Goal: Task Accomplishment & Management: Manage account settings

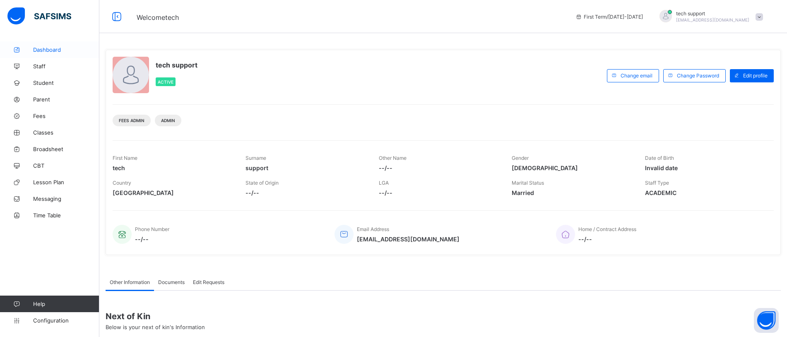
click at [55, 53] on span "Dashboard" at bounding box center [66, 49] width 66 height 7
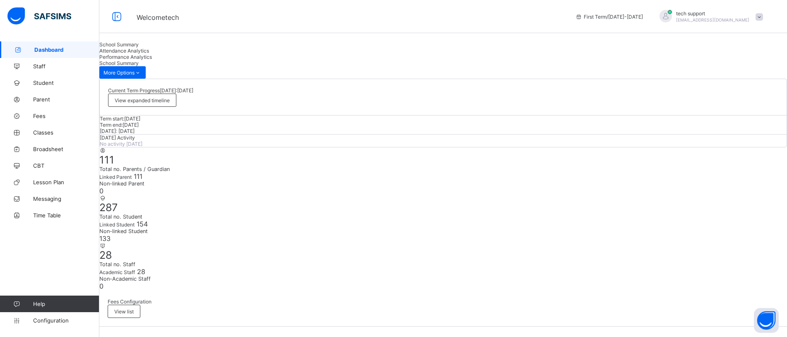
click at [183, 54] on div "Attendance Analytics" at bounding box center [443, 51] width 688 height 6
click at [152, 60] on span "Performance Analytics" at bounding box center [125, 57] width 53 height 6
click at [39, 68] on span "Staff" at bounding box center [66, 66] width 66 height 7
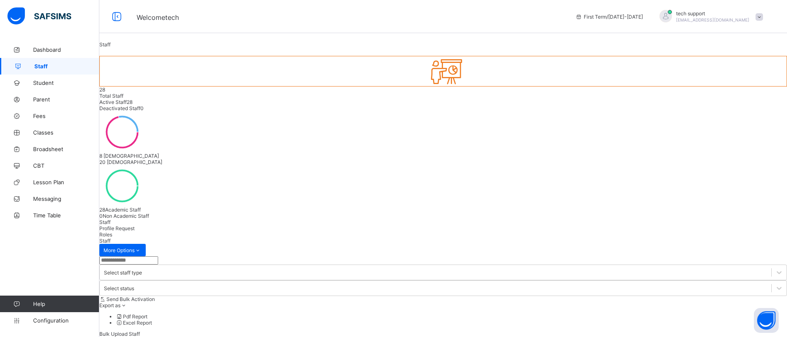
click at [702, 331] on div "Bulk Upload Staff" at bounding box center [443, 334] width 688 height 6
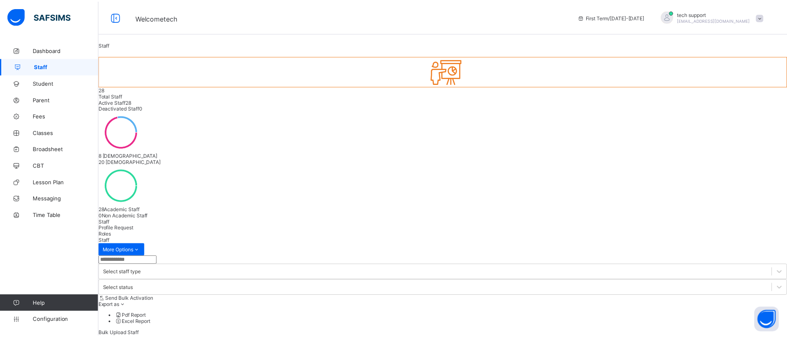
scroll to position [168, 0]
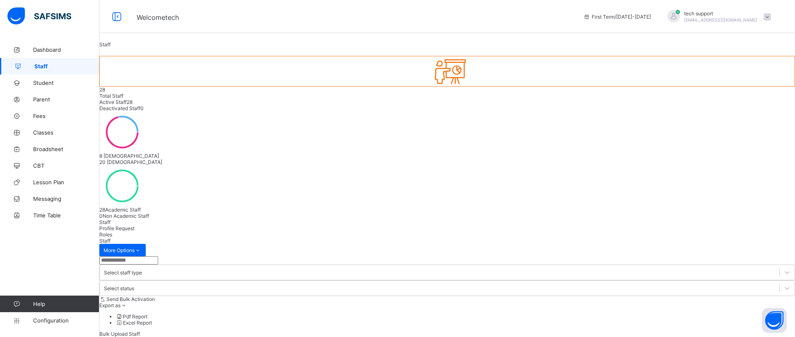
click at [41, 82] on span "Student" at bounding box center [66, 82] width 66 height 7
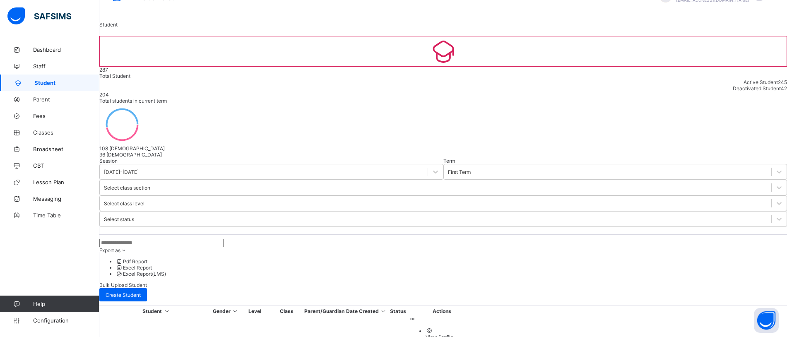
scroll to position [17, 0]
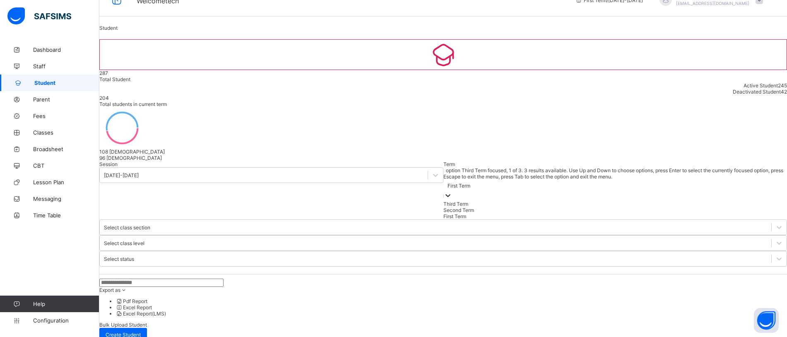
click at [444, 191] on div at bounding box center [448, 196] width 8 height 10
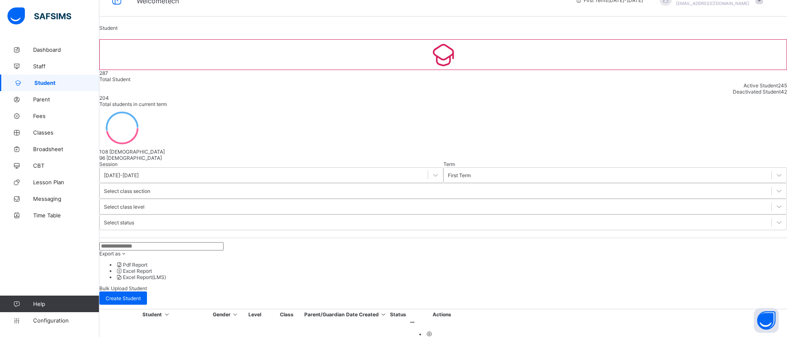
click at [310, 242] on div "Export as Pdf Report Excel Report Excel Report (LMS) Bulk Upload Student Create…" at bounding box center [443, 273] width 688 height 63
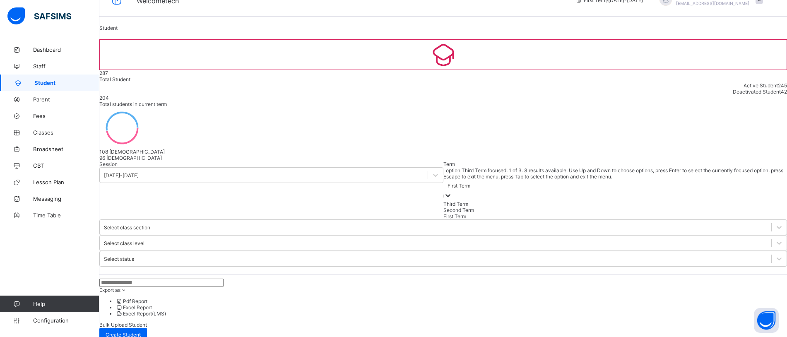
click at [444, 191] on icon at bounding box center [448, 195] width 8 height 8
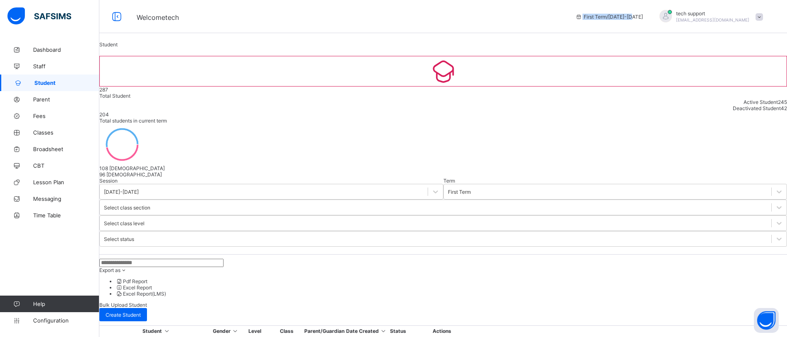
drag, startPoint x: 599, startPoint y: 15, endPoint x: 657, endPoint y: 15, distance: 58.8
click at [647, 15] on div "First Term / [DATE]-[DATE]" at bounding box center [609, 16] width 76 height 33
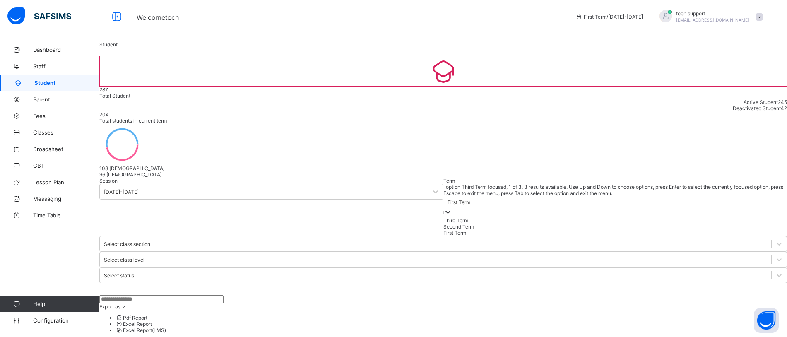
click at [444, 208] on div at bounding box center [448, 213] width 8 height 10
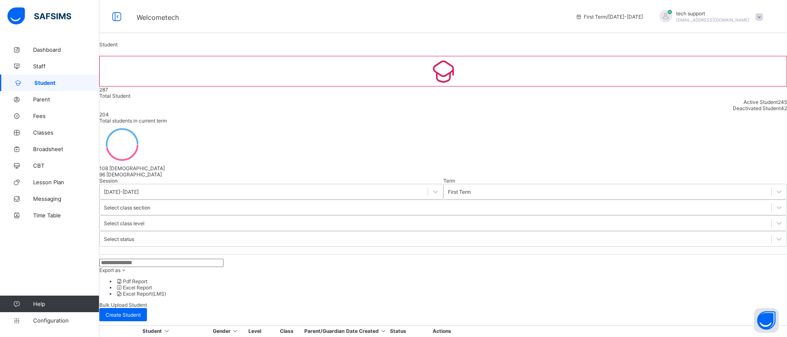
click at [363, 259] on div "Export as Pdf Report Excel Report Excel Report (LMS) Bulk Upload Student Create…" at bounding box center [443, 290] width 688 height 63
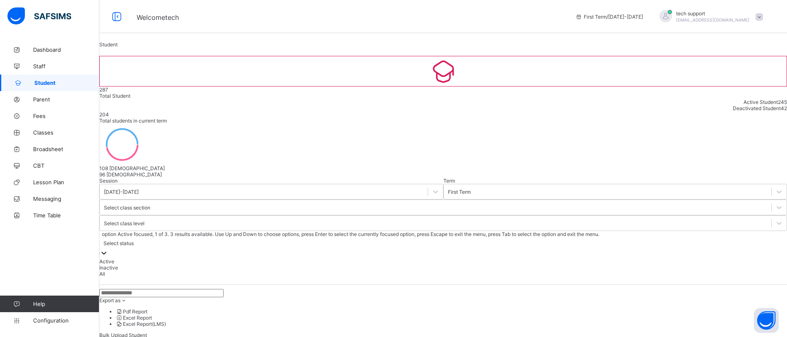
click at [108, 249] on icon at bounding box center [104, 253] width 8 height 8
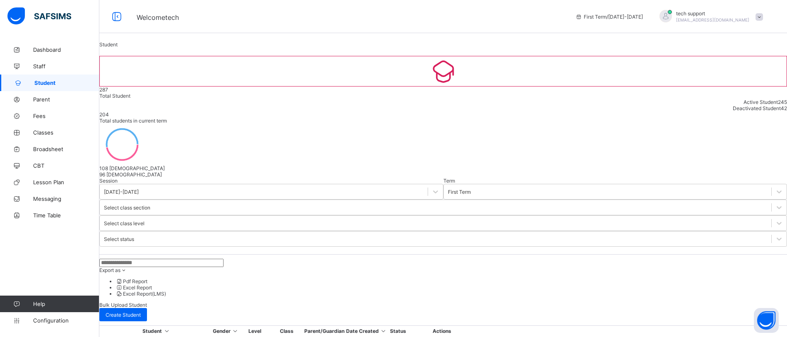
click at [315, 259] on div "Export as Pdf Report Excel Report Excel Report (LMS) Bulk Upload Student Create…" at bounding box center [443, 290] width 688 height 63
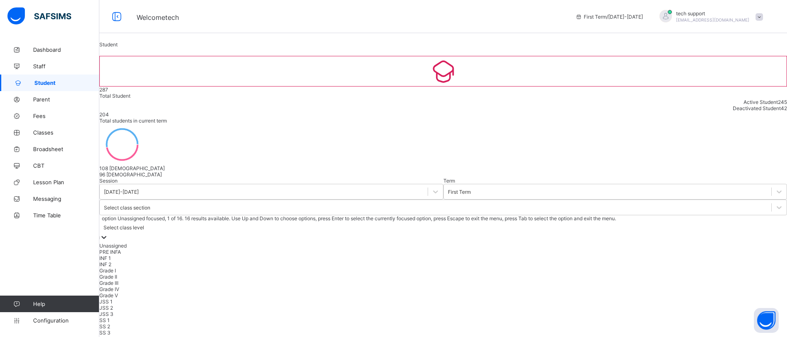
click at [144, 224] on div "Select class level" at bounding box center [123, 227] width 41 height 6
click at [347, 292] on div "Grade V" at bounding box center [443, 295] width 688 height 6
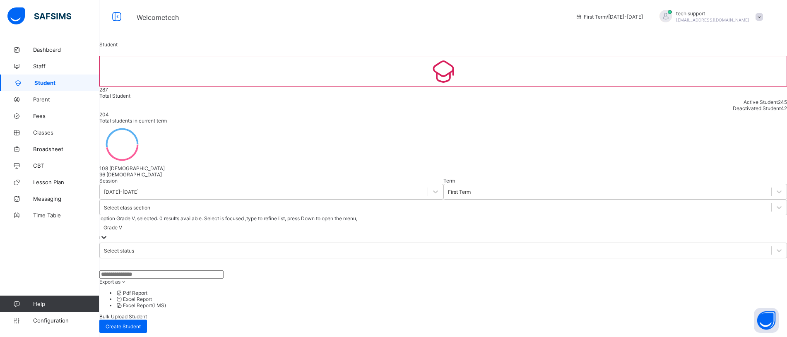
scroll to position [59, 0]
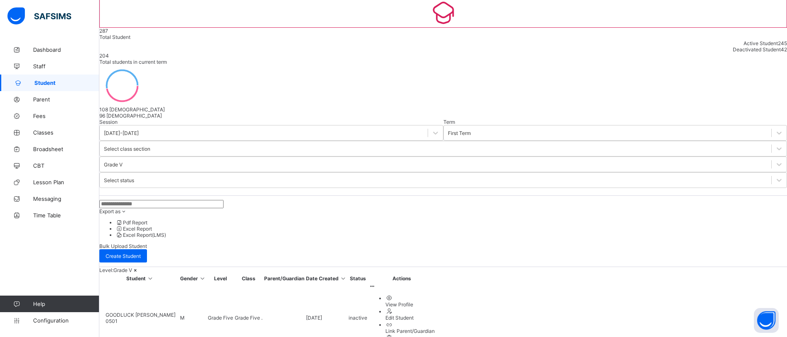
click at [152, 312] on span "GOODLUCK [PERSON_NAME]" at bounding box center [141, 315] width 70 height 6
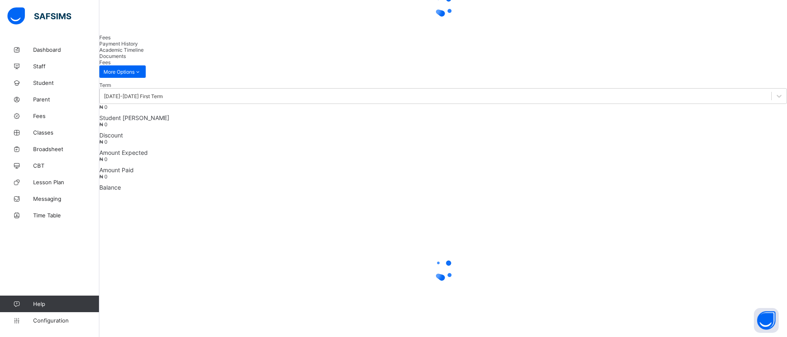
scroll to position [0, 0]
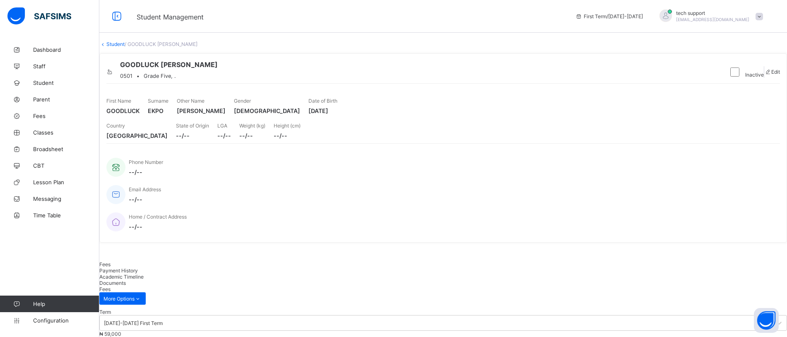
click at [209, 274] on div "Academic Timeline" at bounding box center [443, 277] width 688 height 6
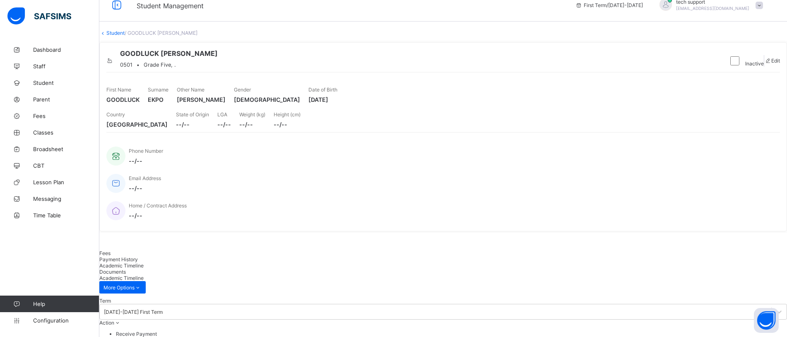
scroll to position [0, 0]
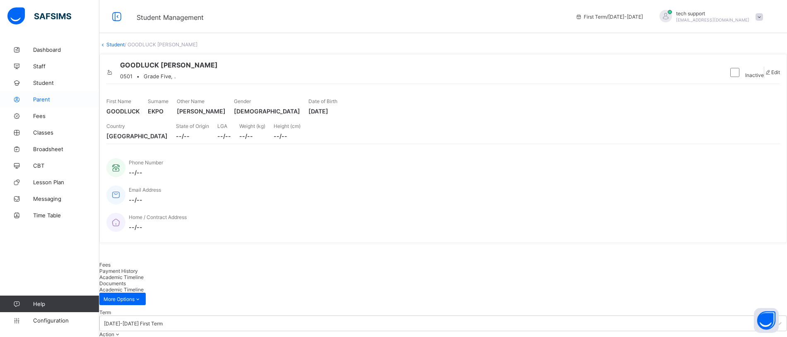
click at [39, 101] on span "Parent" at bounding box center [66, 99] width 66 height 7
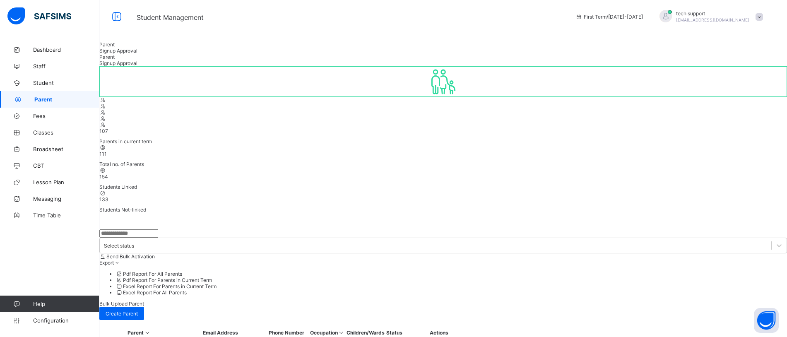
click at [137, 54] on span "Signup Approval" at bounding box center [118, 51] width 38 height 6
drag, startPoint x: 408, startPoint y: 106, endPoint x: 533, endPoint y: 113, distance: 125.2
click at [115, 48] on span "Parent" at bounding box center [106, 44] width 15 height 6
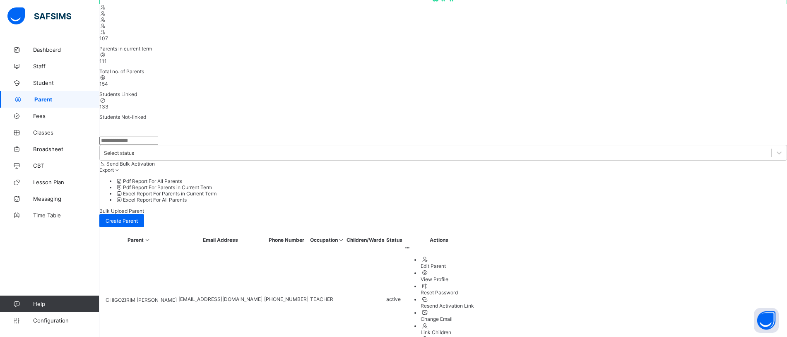
scroll to position [93, 0]
click at [43, 119] on span "Fees" at bounding box center [66, 116] width 66 height 7
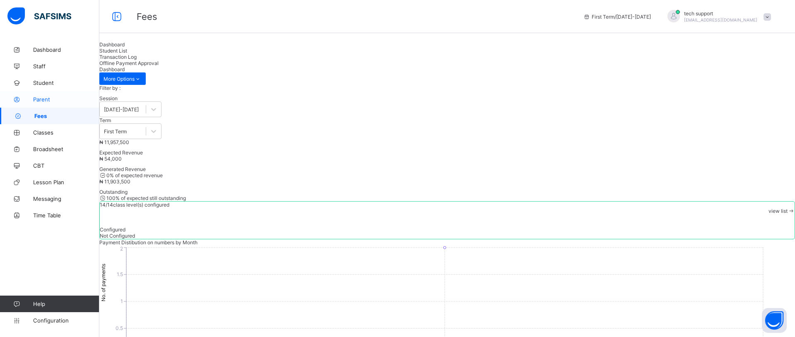
click at [42, 102] on span "Parent" at bounding box center [66, 99] width 66 height 7
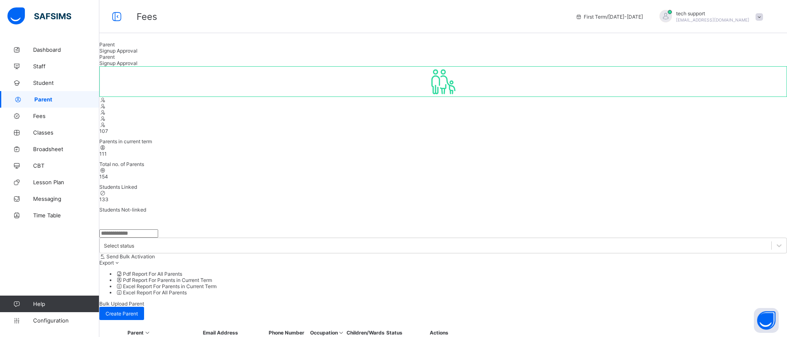
click at [42, 95] on link "Parent" at bounding box center [49, 99] width 99 height 17
click at [763, 17] on span at bounding box center [759, 16] width 7 height 7
click at [604, 54] on div "Parent Signup Approval" at bounding box center [443, 47] width 688 height 12
click at [44, 132] on span "Classes" at bounding box center [66, 132] width 66 height 7
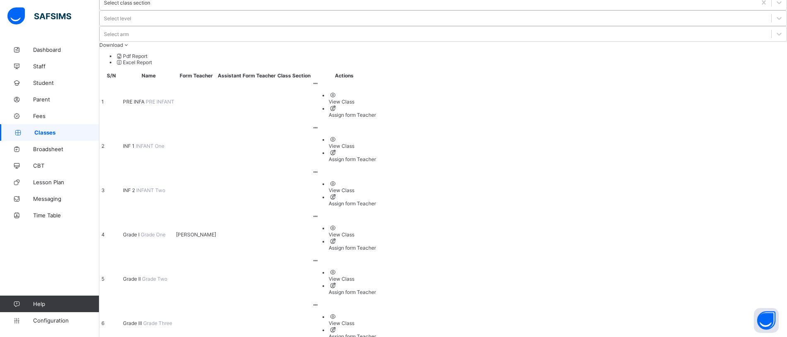
scroll to position [54, 0]
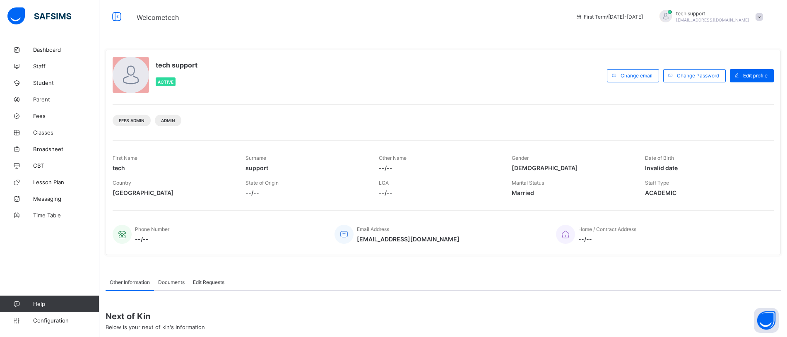
click at [763, 17] on span at bounding box center [759, 16] width 7 height 7
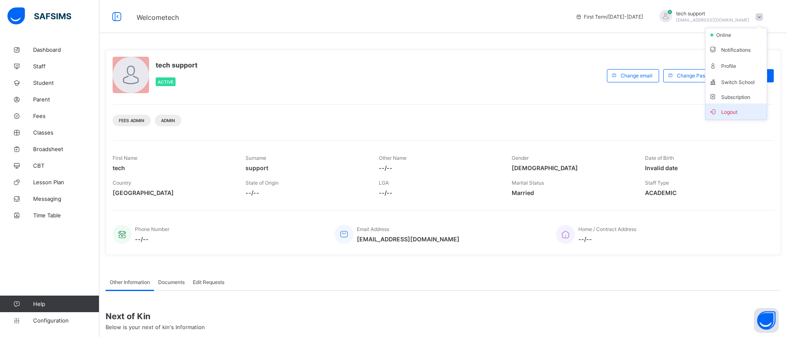
click at [733, 109] on span "Logout" at bounding box center [736, 112] width 55 height 10
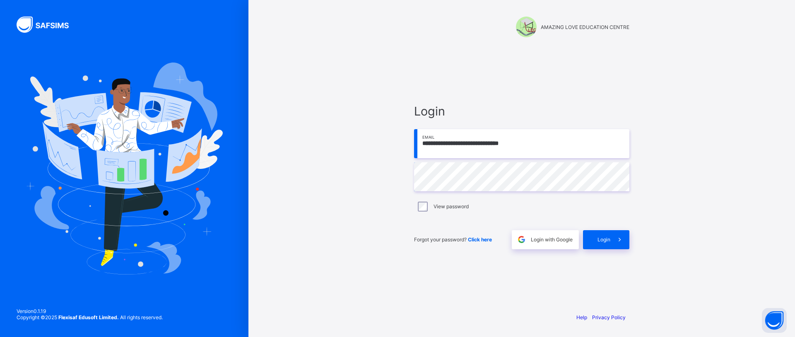
click at [491, 142] on input "**********" at bounding box center [521, 143] width 215 height 29
click at [531, 145] on input "**********" at bounding box center [521, 143] width 215 height 29
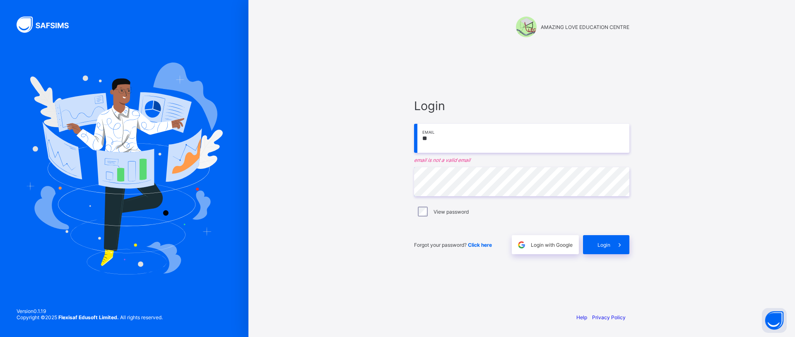
type input "*"
type input "**********"
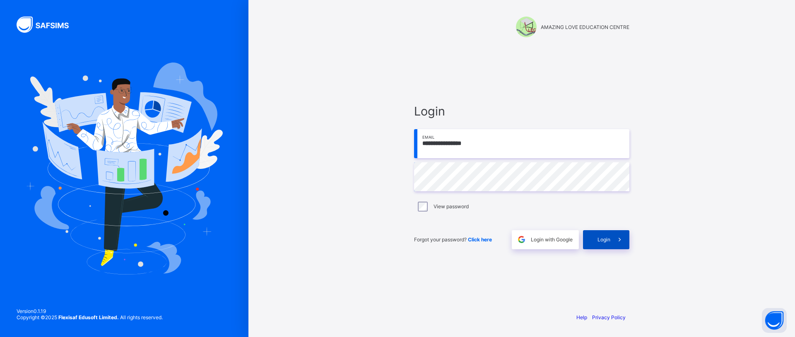
click at [594, 233] on div "Login" at bounding box center [606, 239] width 46 height 19
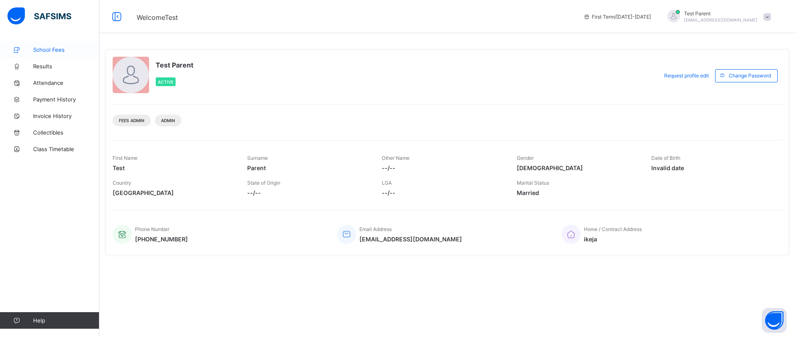
click at [50, 51] on span "School Fees" at bounding box center [66, 49] width 66 height 7
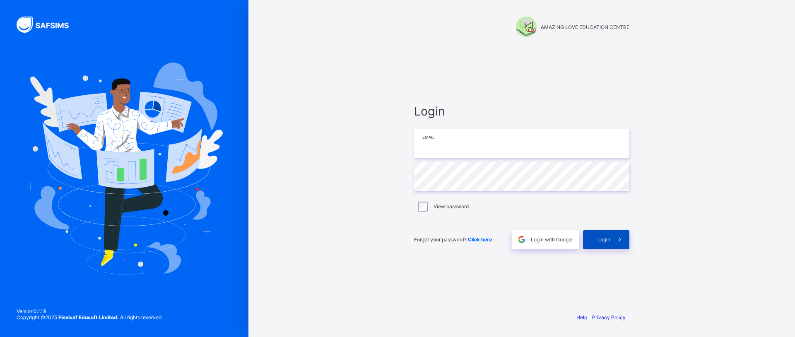
type input "**********"
click at [592, 239] on div "Login" at bounding box center [606, 239] width 46 height 19
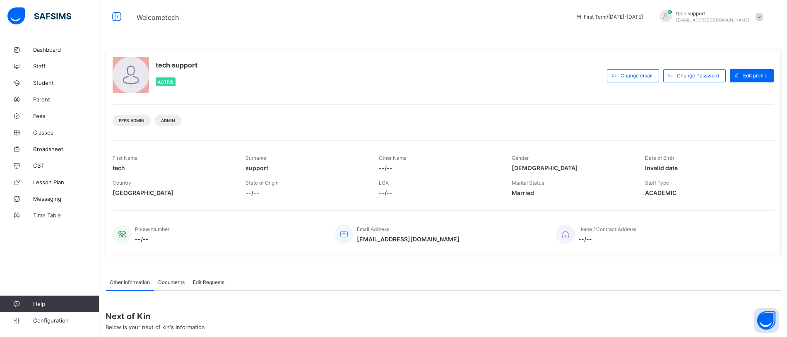
scroll to position [10, 0]
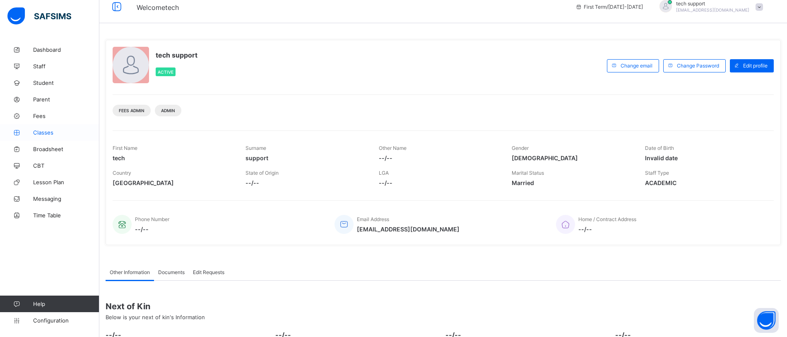
click at [44, 132] on span "Classes" at bounding box center [66, 132] width 66 height 7
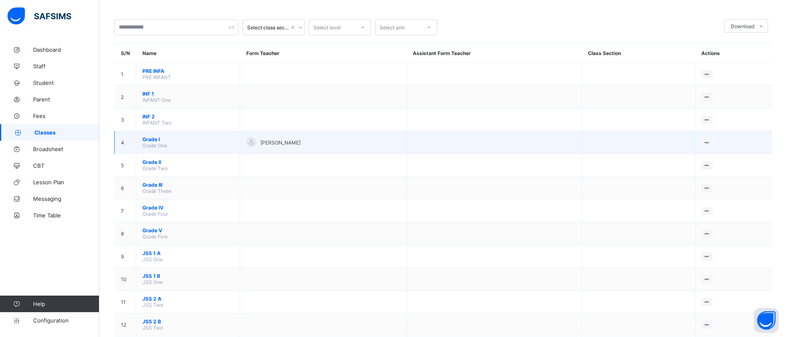
scroll to position [34, 0]
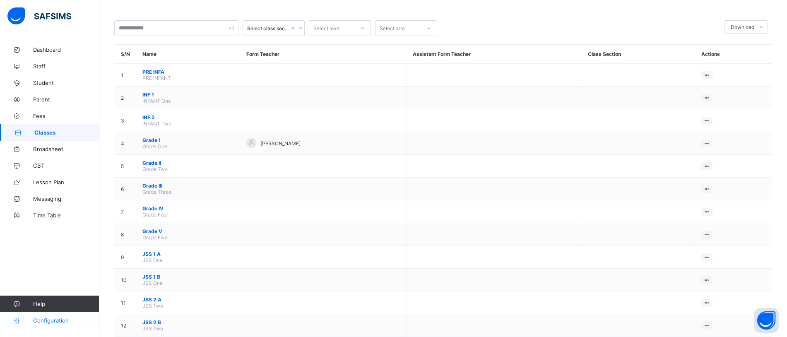
click at [53, 319] on span "Configuration" at bounding box center [66, 320] width 66 height 7
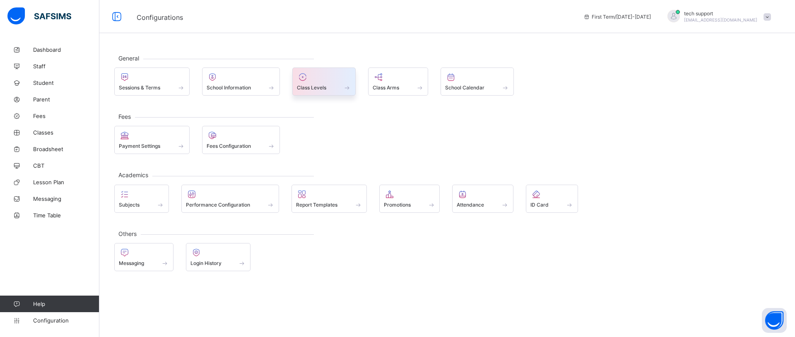
click at [330, 87] on div "Class Levels" at bounding box center [324, 87] width 54 height 7
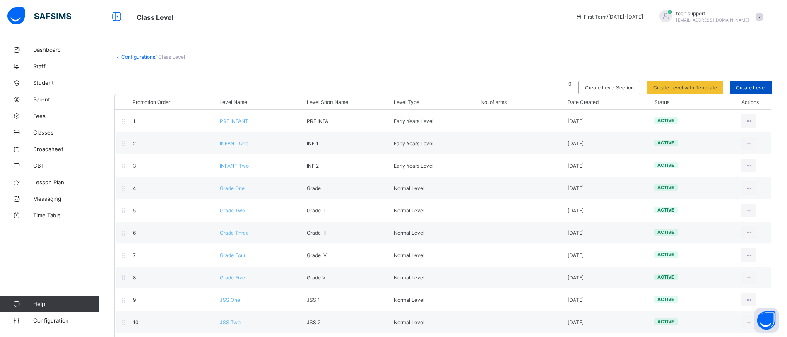
click at [760, 87] on span "Create Level" at bounding box center [751, 87] width 30 height 6
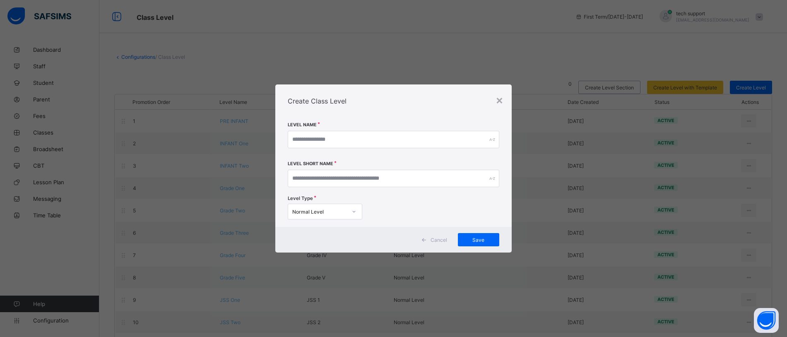
click at [444, 237] on span "Cancel" at bounding box center [439, 240] width 17 height 6
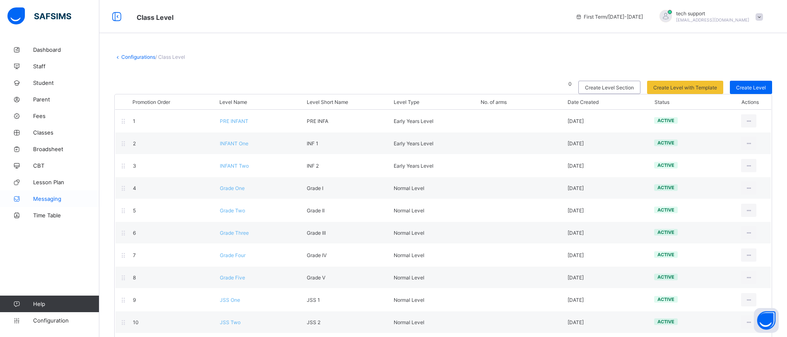
click at [39, 198] on span "Messaging" at bounding box center [66, 198] width 66 height 7
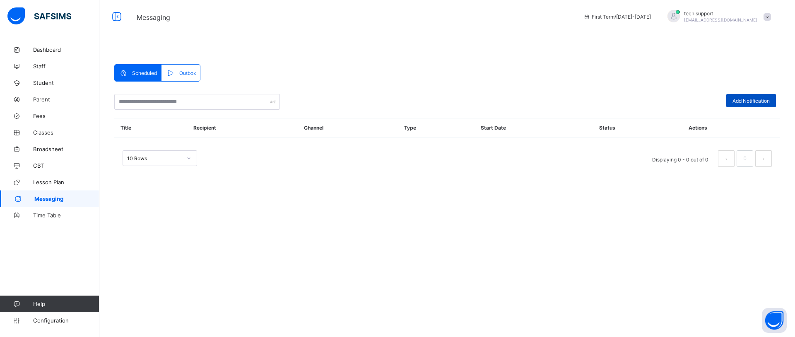
click at [746, 101] on span "Add Notification" at bounding box center [750, 101] width 37 height 6
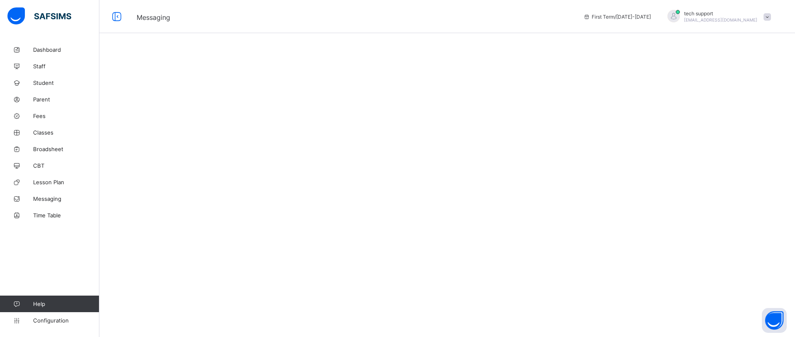
select select "****"
select select "*"
select select "**"
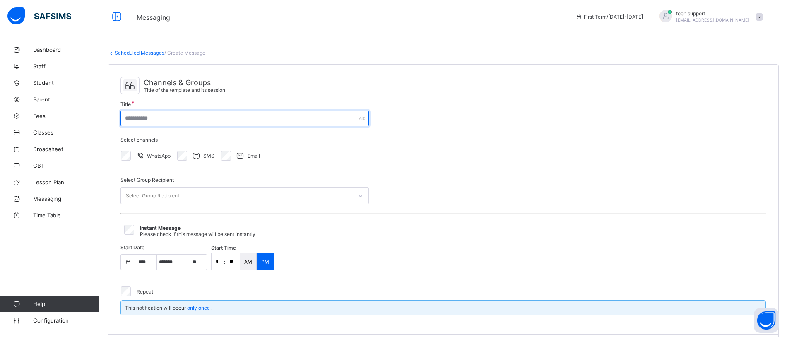
click at [156, 120] on input "text" at bounding box center [244, 119] width 248 height 16
type input "****"
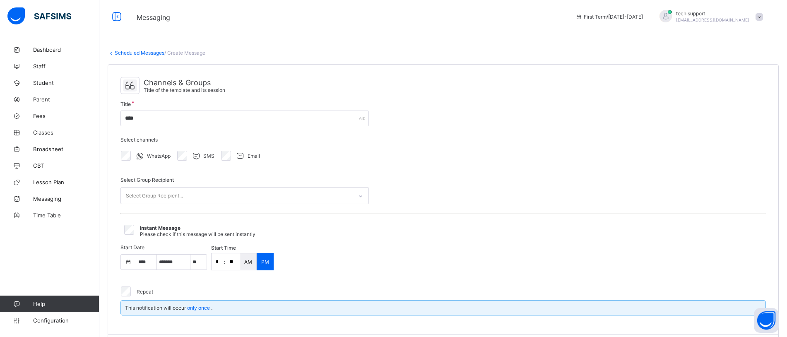
select select "**"
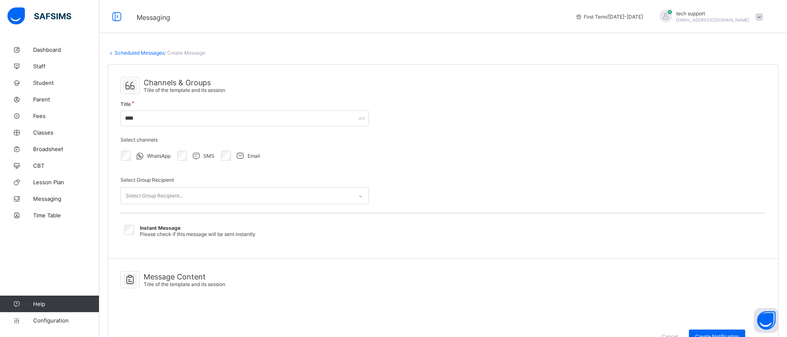
select select "**"
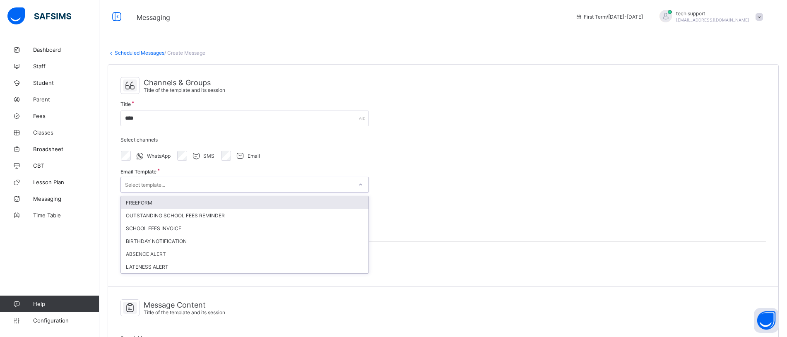
click at [245, 183] on div "Select template..." at bounding box center [237, 185] width 232 height 12
click at [227, 202] on div "FREEFORM" at bounding box center [245, 202] width 248 height 13
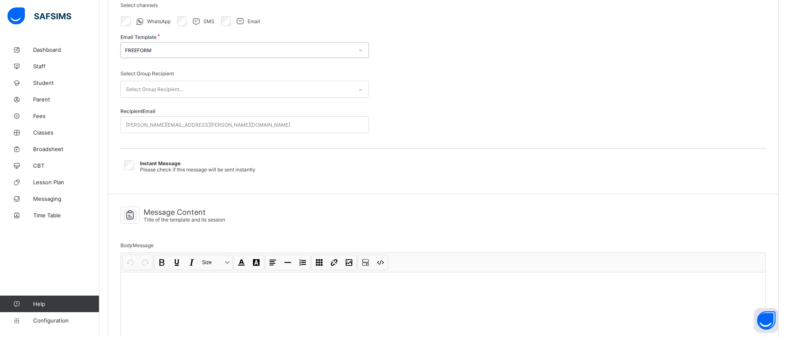
scroll to position [193, 0]
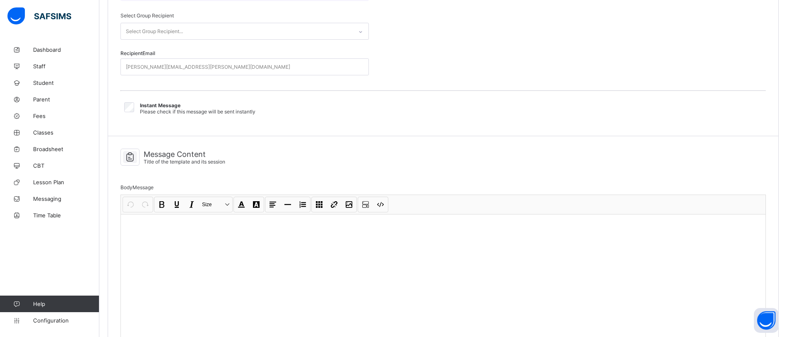
click at [282, 250] on div at bounding box center [443, 276] width 645 height 124
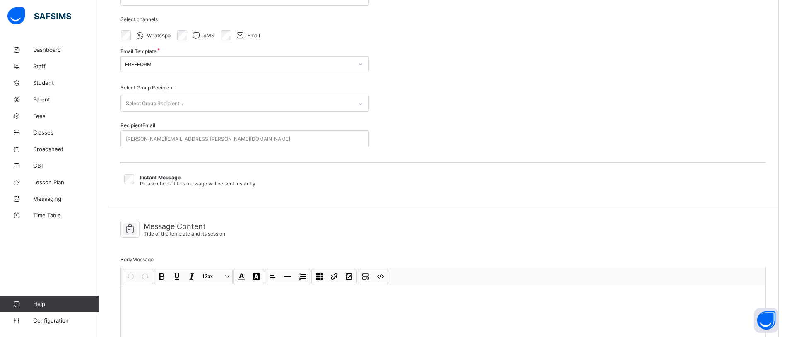
scroll to position [120, 0]
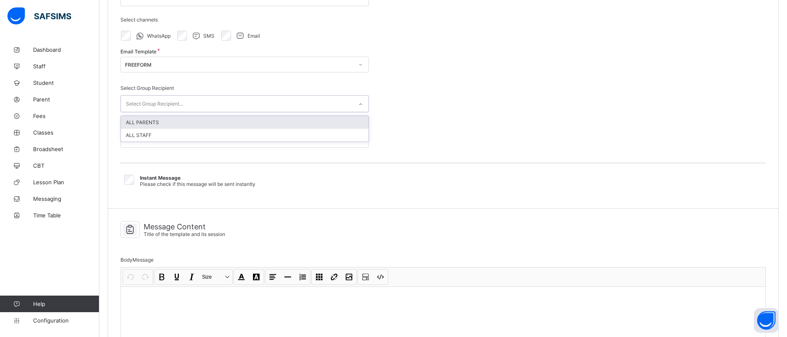
click at [266, 102] on div "Select Group Recipient..." at bounding box center [237, 104] width 232 height 16
click at [236, 121] on div "ALL PARENTS" at bounding box center [245, 122] width 248 height 13
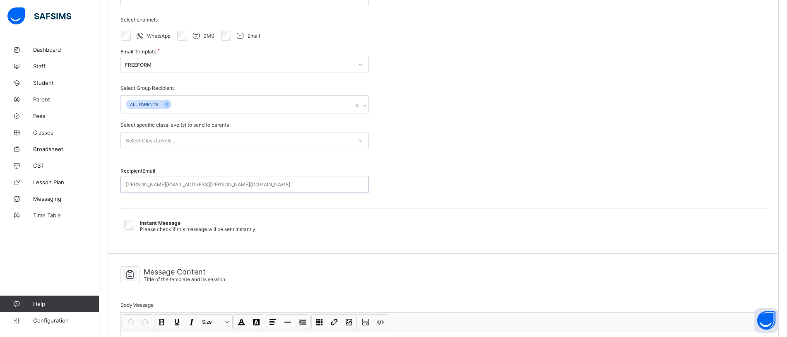
click at [203, 185] on div "john.doe@flexisaf.com" at bounding box center [237, 184] width 232 height 16
select select "****"
select select "*"
select select "**"
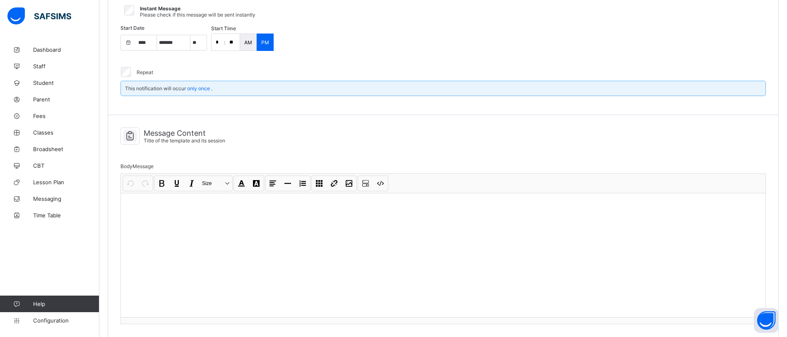
scroll to position [346, 0]
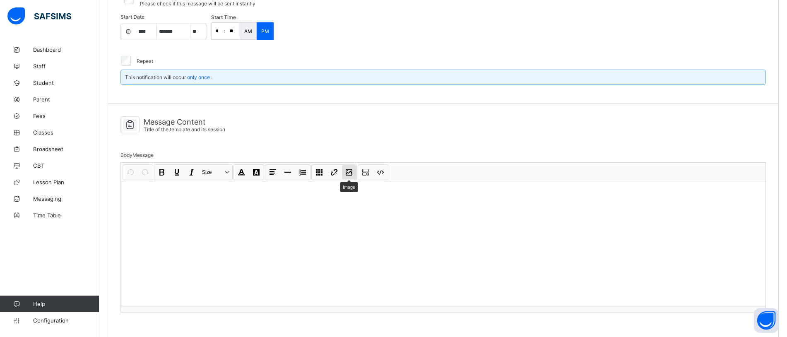
click at [351, 170] on button "Image" at bounding box center [349, 172] width 14 height 14
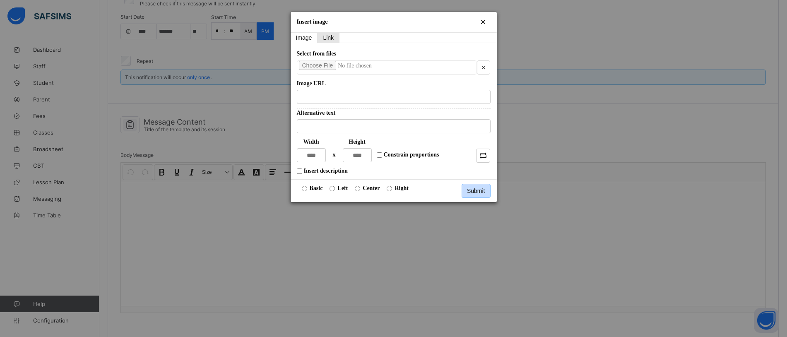
click at [308, 38] on button "Image" at bounding box center [304, 38] width 27 height 10
click at [326, 34] on button "Link" at bounding box center [329, 38] width 22 height 10
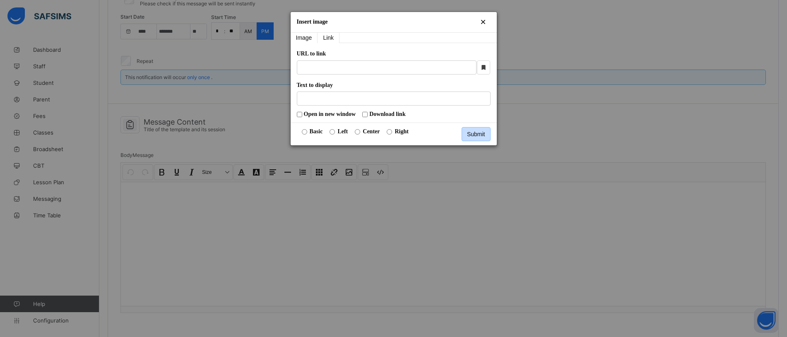
click at [305, 33] on button "Image" at bounding box center [304, 38] width 27 height 10
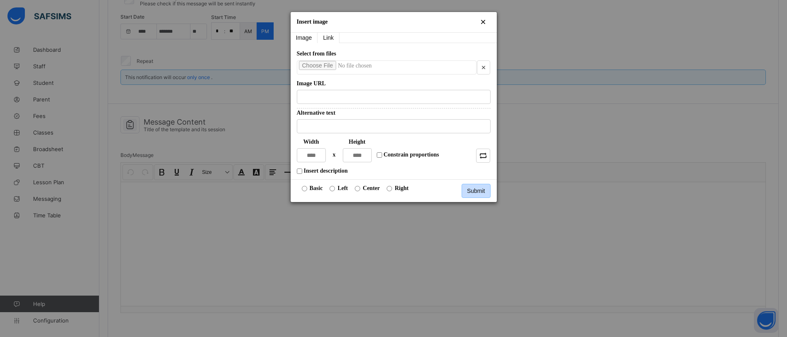
click at [332, 40] on button "Link" at bounding box center [329, 38] width 22 height 10
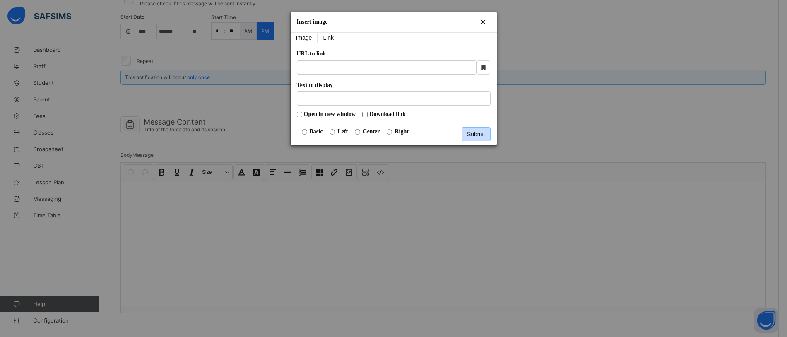
click at [300, 37] on button "Image" at bounding box center [304, 38] width 27 height 10
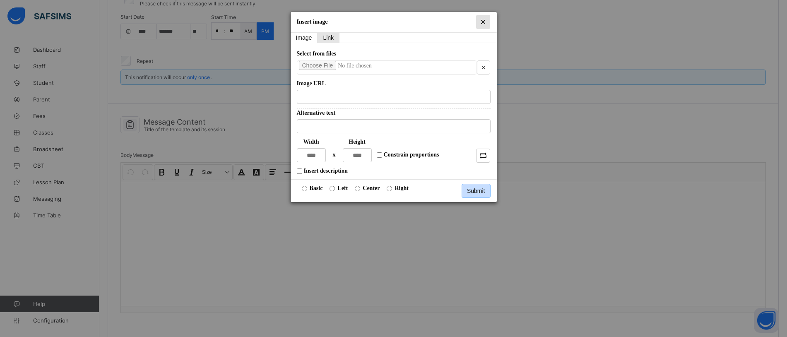
click at [485, 24] on button "Close" at bounding box center [483, 22] width 14 height 14
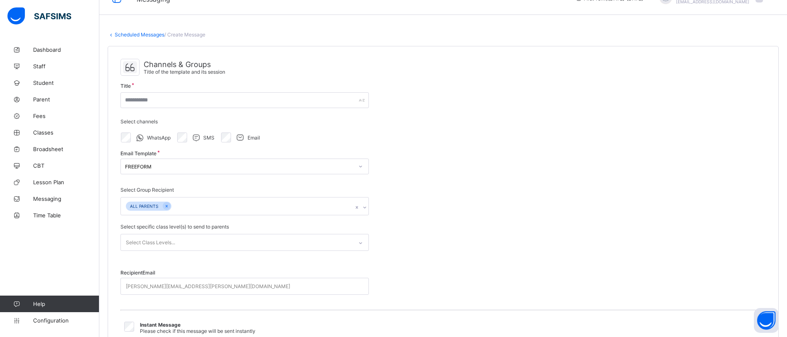
scroll to position [0, 0]
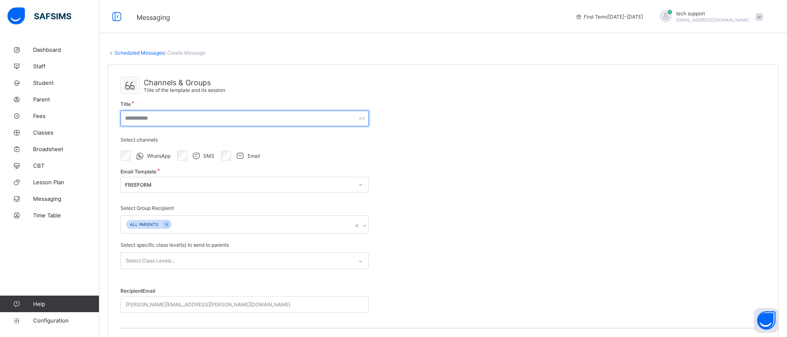
click at [240, 118] on input "text" at bounding box center [244, 119] width 248 height 16
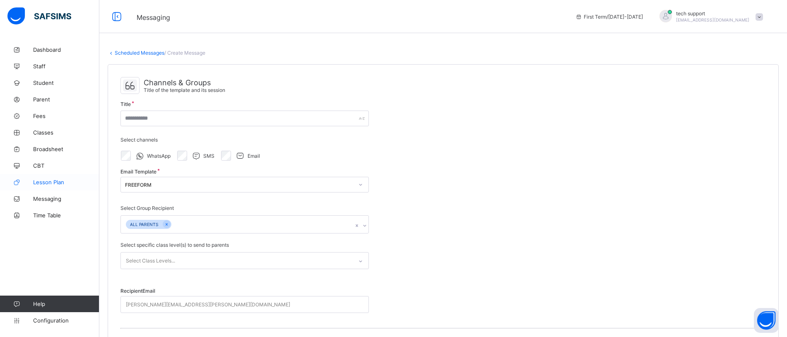
click at [50, 181] on span "Lesson Plan" at bounding box center [66, 182] width 66 height 7
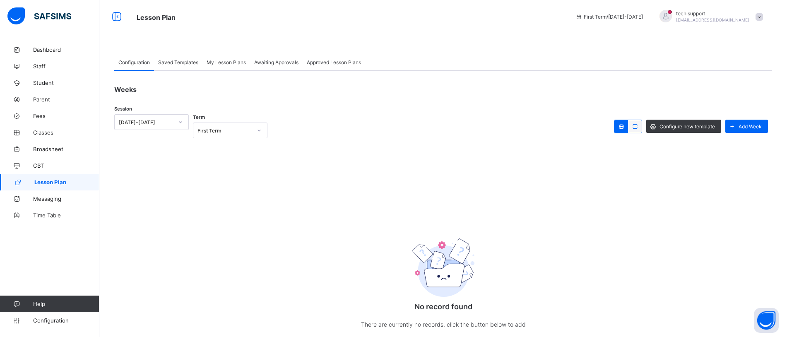
click at [180, 118] on icon at bounding box center [180, 122] width 5 height 8
click at [161, 140] on div "2024-2025" at bounding box center [152, 140] width 74 height 13
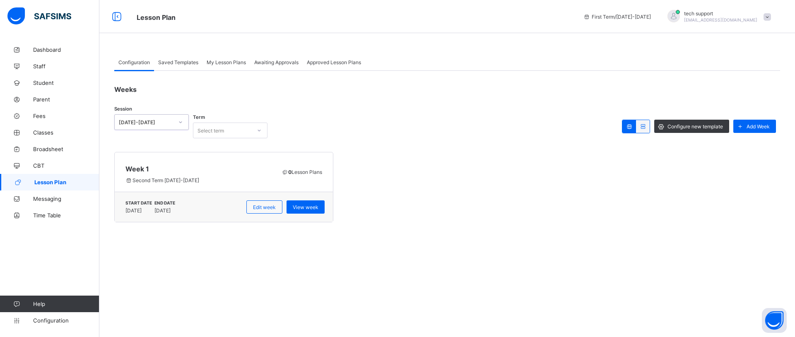
click at [184, 58] on div "Saved Templates" at bounding box center [178, 62] width 48 height 17
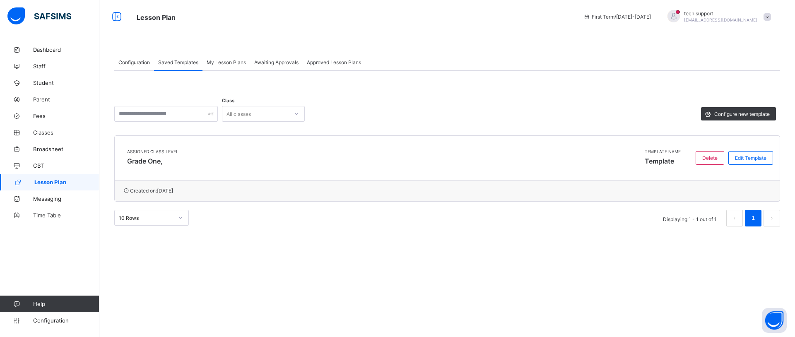
click at [140, 62] on span "Configuration" at bounding box center [133, 62] width 31 height 6
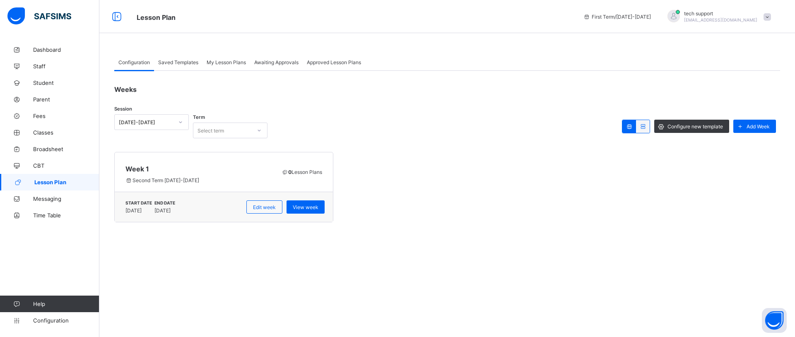
click at [169, 67] on div "Saved Templates" at bounding box center [178, 62] width 48 height 17
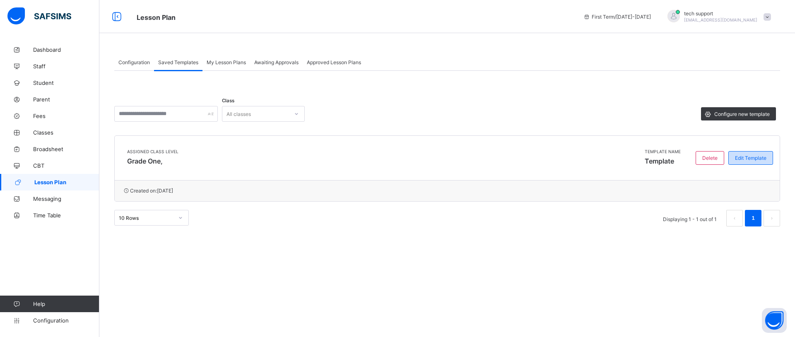
click at [742, 158] on span "Edit Template" at bounding box center [750, 158] width 31 height 6
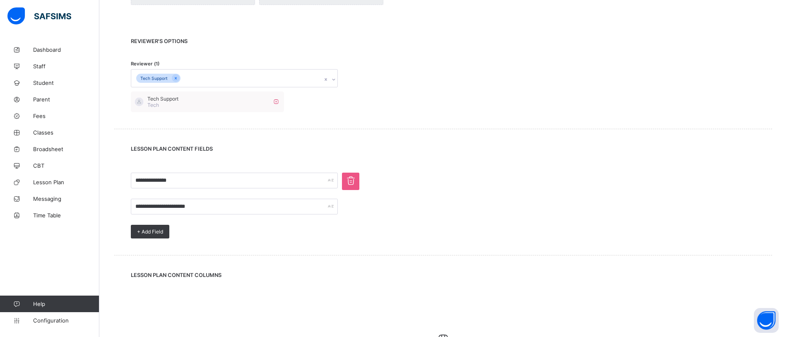
scroll to position [326, 0]
click at [154, 228] on span "+ Add Field" at bounding box center [150, 231] width 26 height 6
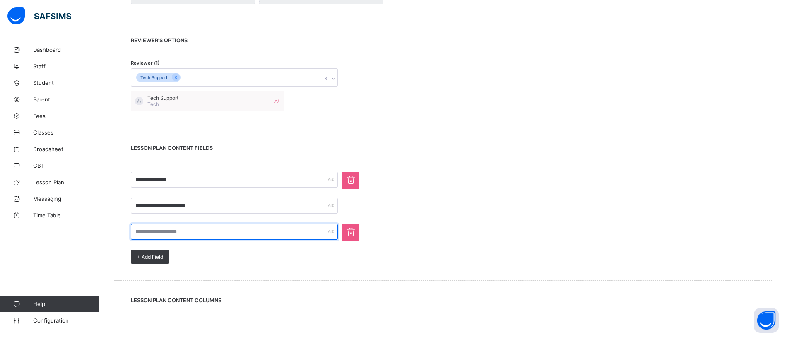
click at [186, 227] on input "text" at bounding box center [234, 232] width 207 height 16
type input "**********"
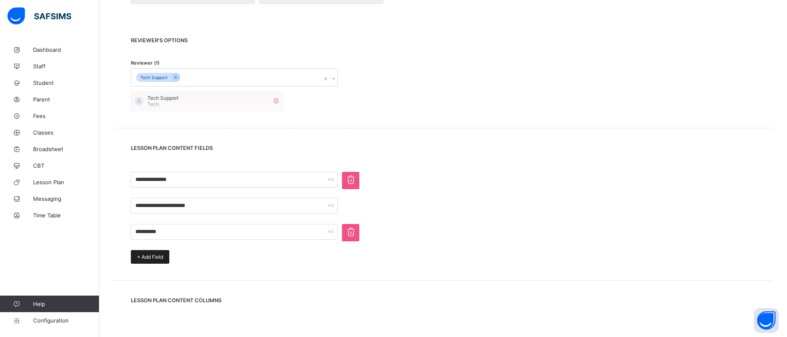
click at [155, 252] on div "+ Add Field" at bounding box center [150, 257] width 39 height 14
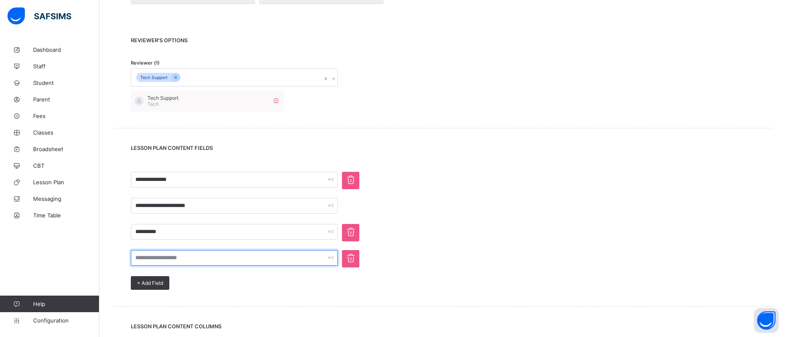
click at [226, 254] on input "text" at bounding box center [234, 258] width 207 height 16
click at [187, 257] on input "text" at bounding box center [234, 258] width 207 height 16
type input "*"
click at [352, 257] on icon at bounding box center [350, 258] width 13 height 12
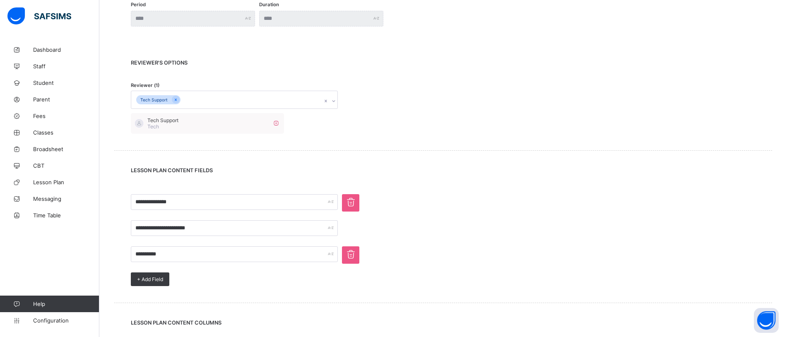
scroll to position [303, 0]
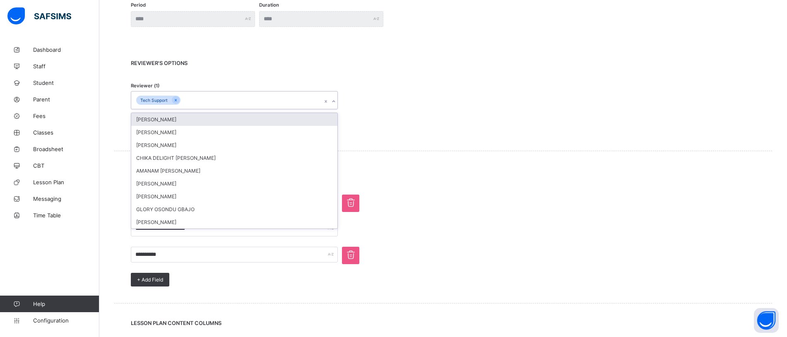
click at [208, 100] on div "Tech Support" at bounding box center [226, 99] width 190 height 17
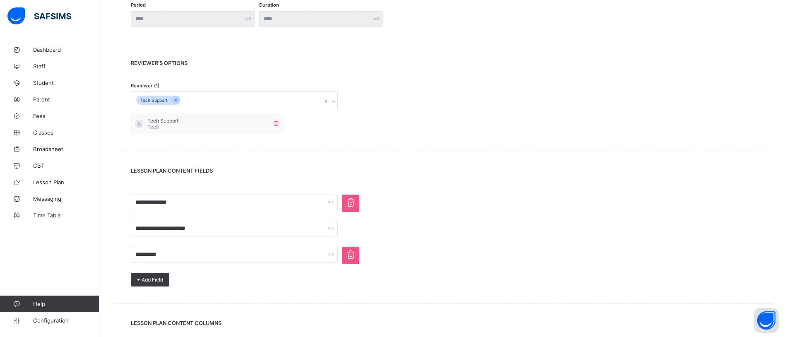
click at [410, 114] on div "Tech Support Tech" at bounding box center [443, 123] width 625 height 21
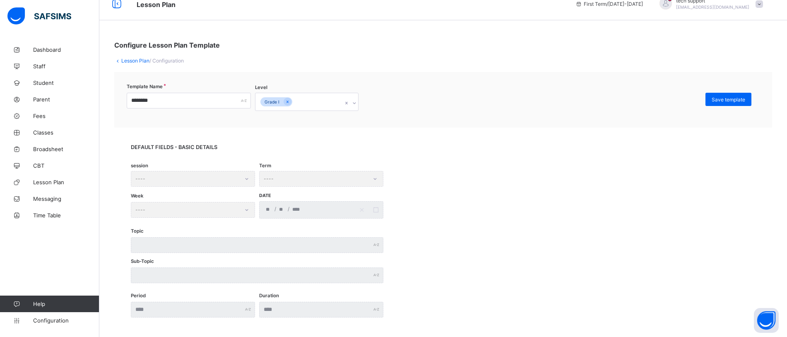
scroll to position [0, 0]
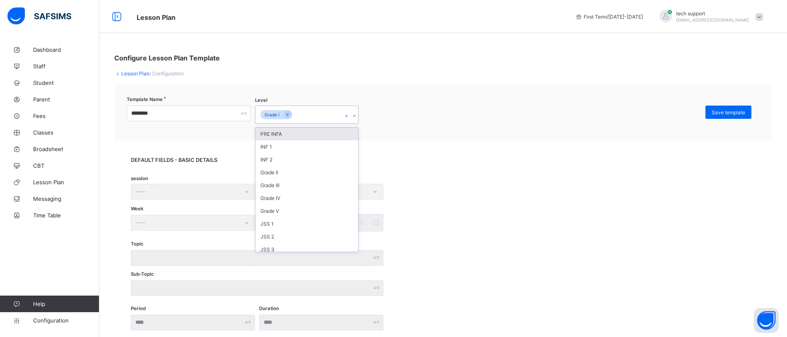
click at [314, 113] on div "Grade I" at bounding box center [298, 114] width 87 height 17
click at [264, 207] on div "Grade V" at bounding box center [306, 211] width 103 height 13
click at [330, 109] on div "Grade I Grade V" at bounding box center [298, 114] width 87 height 17
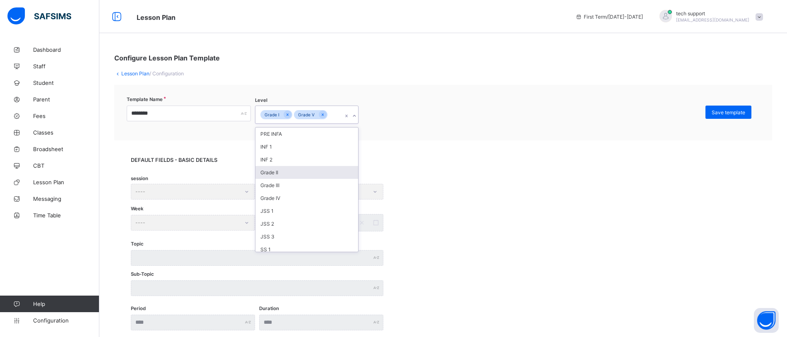
click at [310, 168] on div "Grade II" at bounding box center [306, 172] width 103 height 13
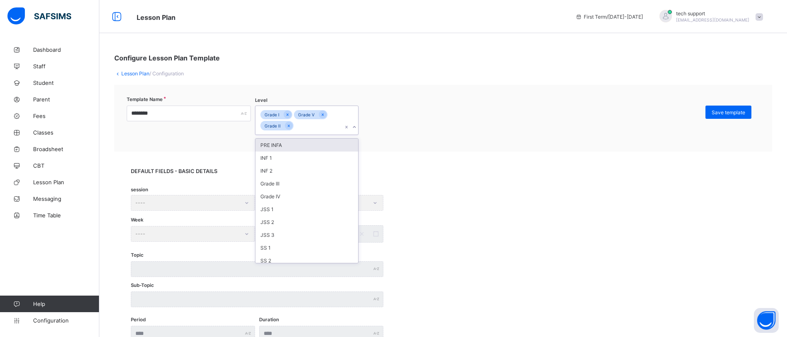
click at [317, 127] on div "Grade I Grade V Grade II" at bounding box center [298, 120] width 87 height 29
click at [315, 179] on div "Grade III" at bounding box center [306, 183] width 103 height 13
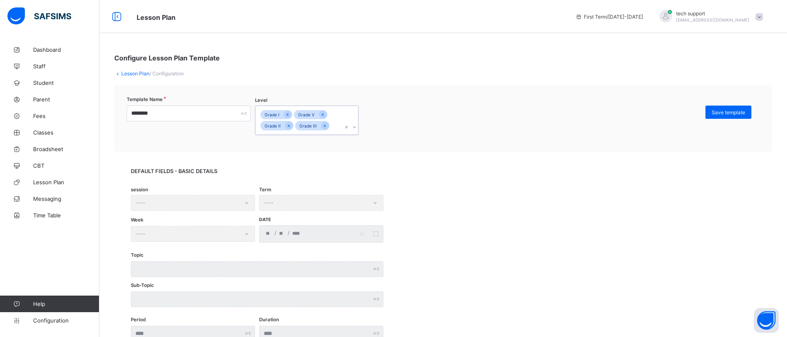
click at [482, 159] on div "DEFAULT FIELDS - BASIC DETAILS session ---- Term ---- Week ---- Date / / Topic …" at bounding box center [443, 255] width 658 height 207
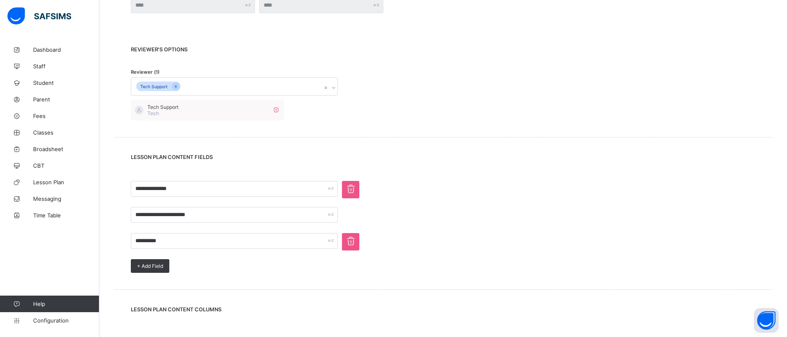
scroll to position [446, 0]
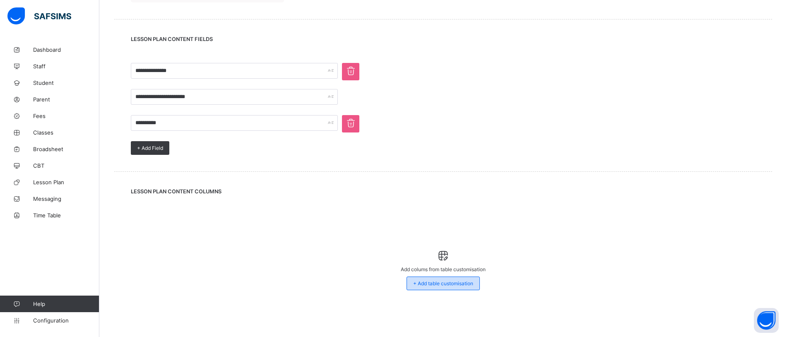
click at [450, 284] on span "+ Add table customisation" at bounding box center [443, 283] width 60 height 6
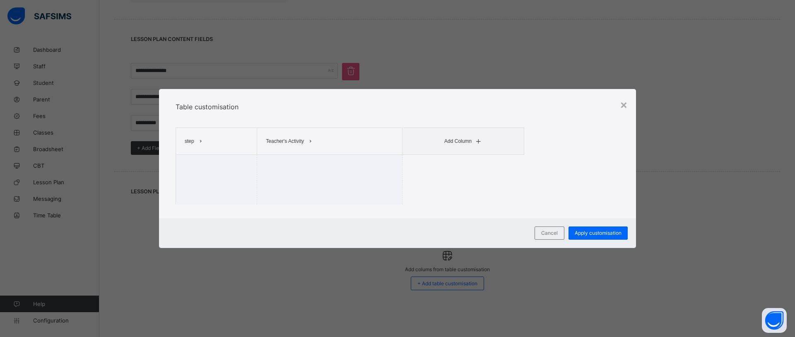
click at [477, 142] on icon at bounding box center [478, 141] width 6 height 5
click at [469, 156] on li "Pupil's Activity" at bounding box center [460, 158] width 41 height 12
click at [549, 231] on span "Cancel" at bounding box center [549, 233] width 17 height 6
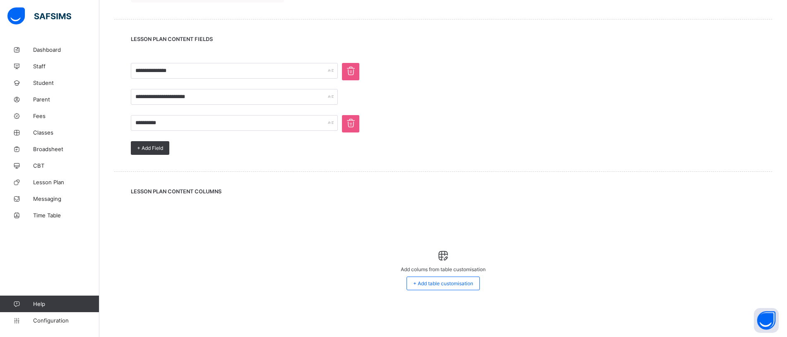
scroll to position [0, 0]
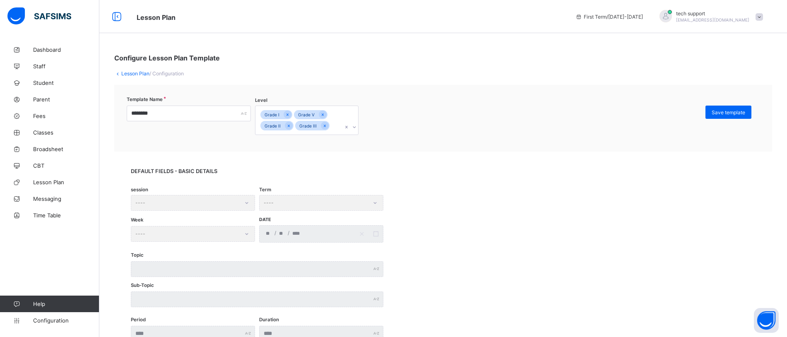
click at [138, 73] on link "Lesson Plan" at bounding box center [135, 73] width 28 height 6
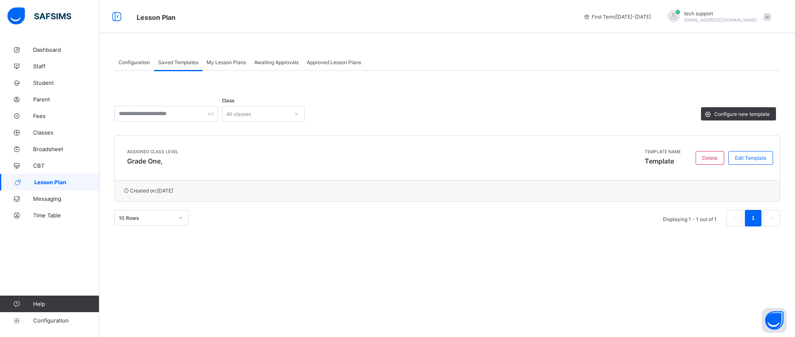
click at [225, 61] on span "My Lesson Plans" at bounding box center [226, 62] width 39 height 6
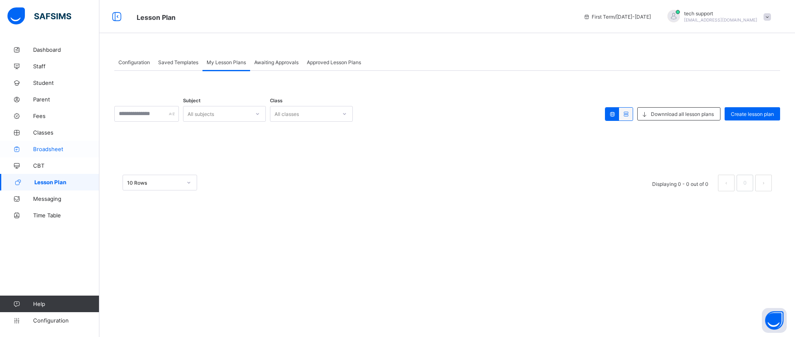
click at [54, 149] on span "Broadsheet" at bounding box center [66, 149] width 66 height 7
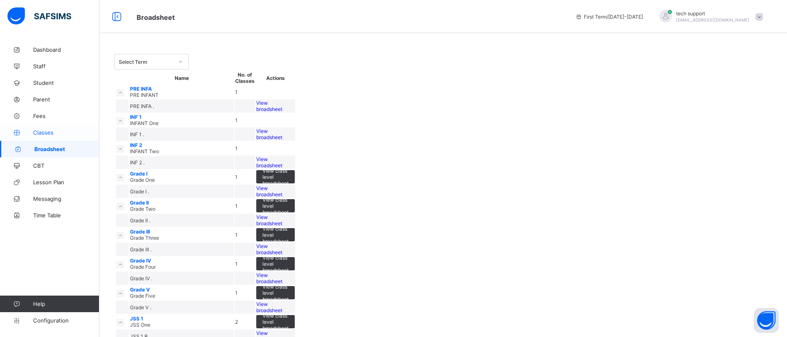
click at [55, 131] on span "Classes" at bounding box center [66, 132] width 66 height 7
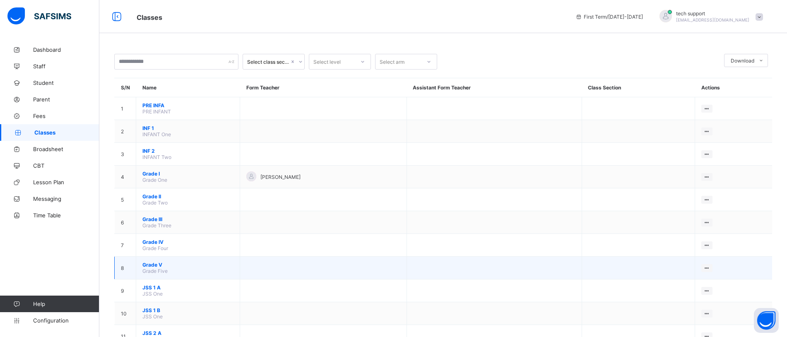
scroll to position [97, 0]
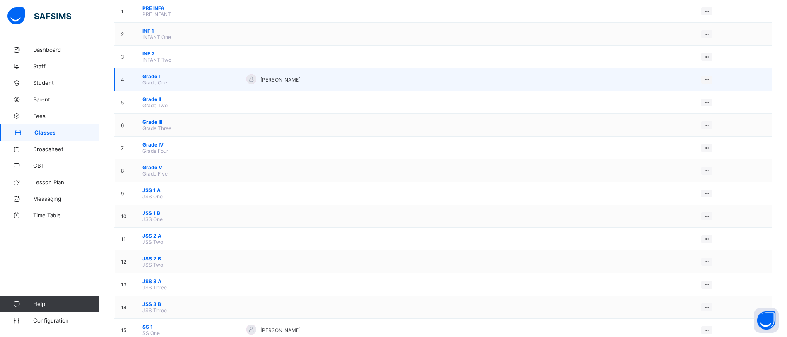
click at [151, 78] on span "Grade I" at bounding box center [187, 76] width 91 height 6
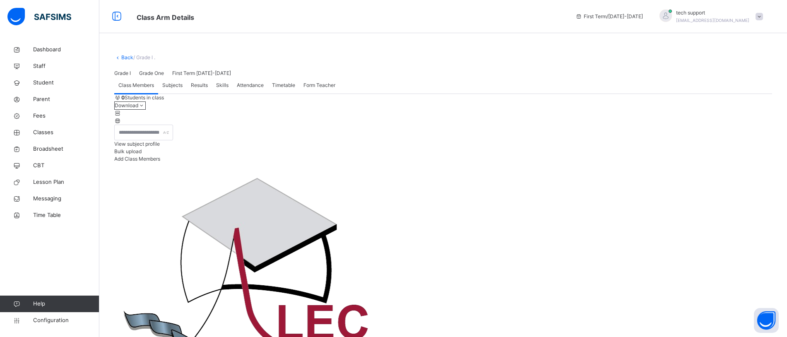
click at [177, 89] on span "Subjects" at bounding box center [172, 85] width 20 height 7
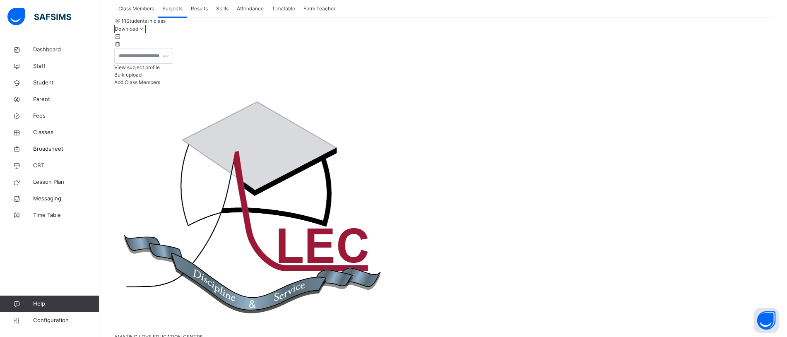
scroll to position [79, 0]
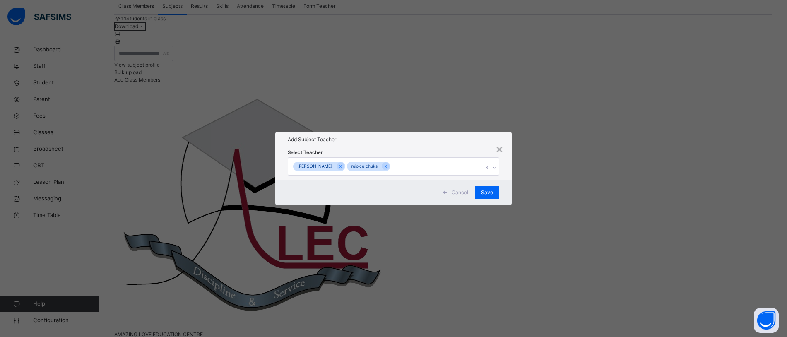
click at [433, 158] on div "chigozirim uche-orji rejoice chuks" at bounding box center [385, 166] width 195 height 17
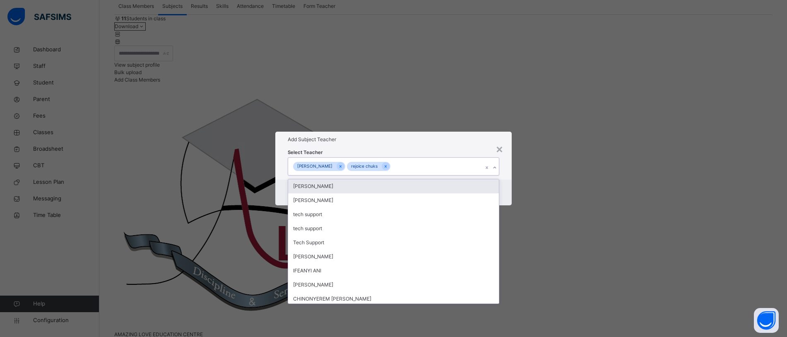
scroll to position [0, 0]
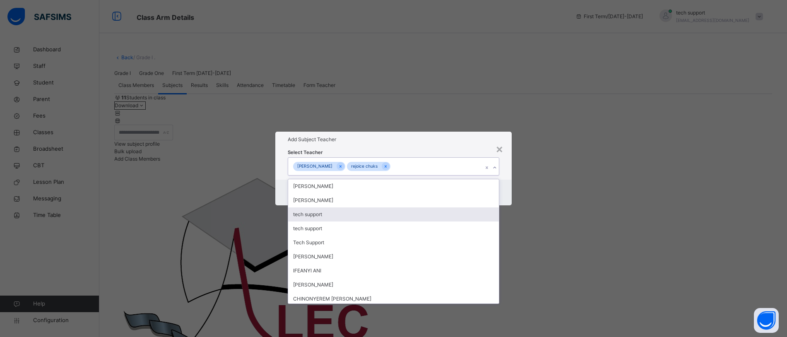
click at [348, 207] on div "tech support" at bounding box center [393, 214] width 210 height 14
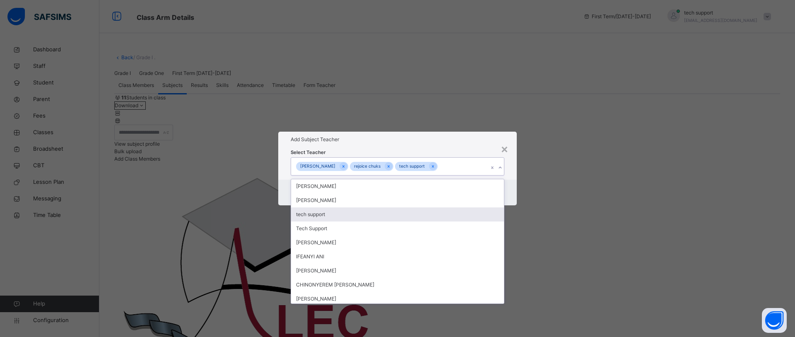
click at [370, 207] on div "tech support" at bounding box center [397, 214] width 213 height 14
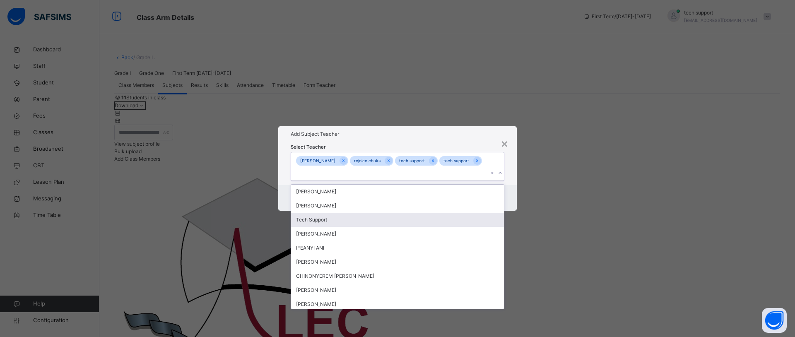
click at [387, 213] on div "Tech Support" at bounding box center [397, 220] width 213 height 14
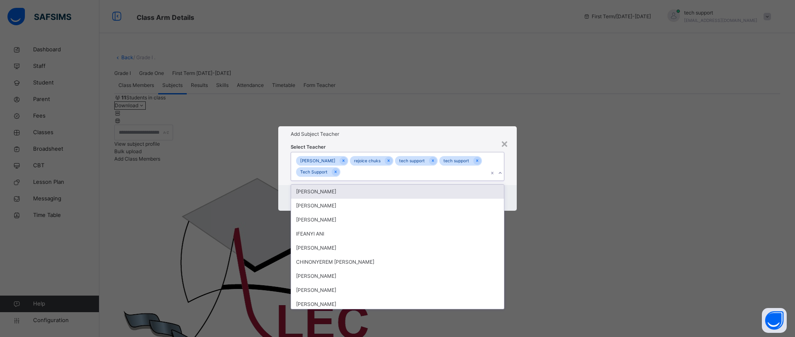
click at [474, 146] on div "Select Teacher option Tech Support, selected. option SEUN PHILIP focused, 1 of …" at bounding box center [398, 163] width 214 height 35
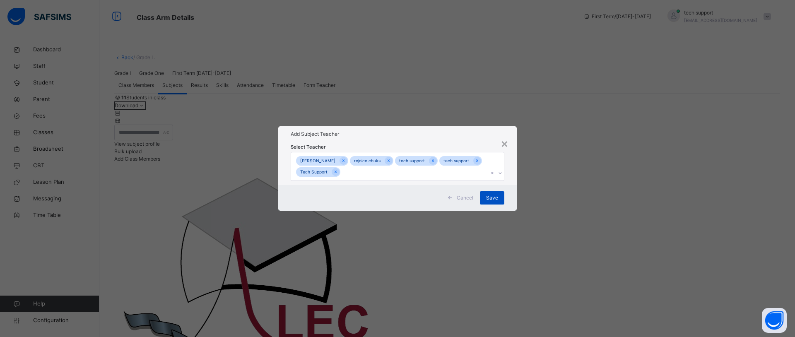
click at [486, 202] on span "Save" at bounding box center [492, 197] width 12 height 7
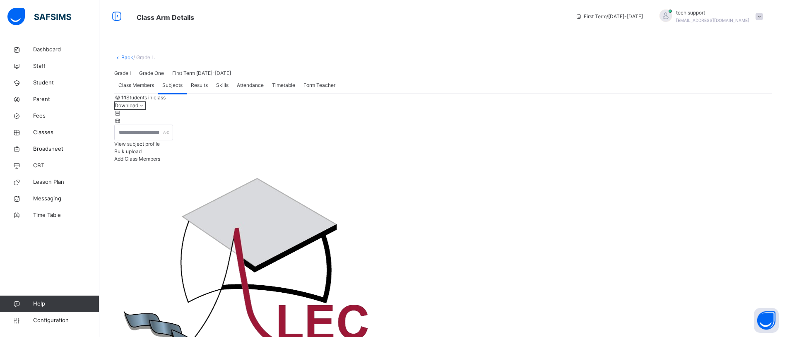
scroll to position [77, 0]
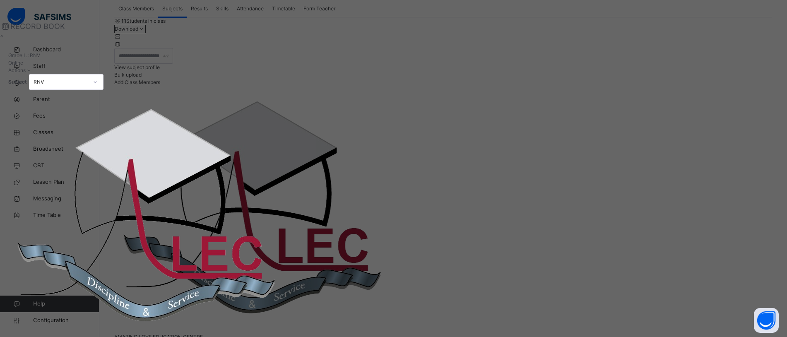
type input "**"
type input "*"
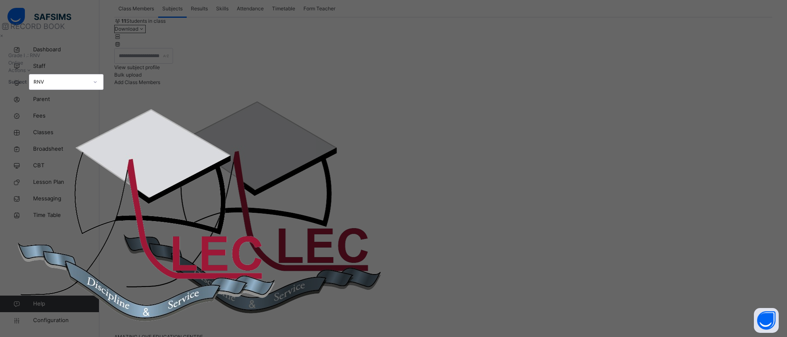
type input "*"
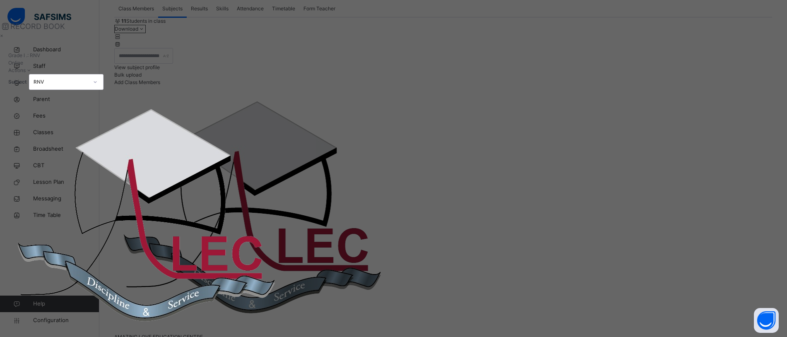
type input "*"
type input "**"
type input "*"
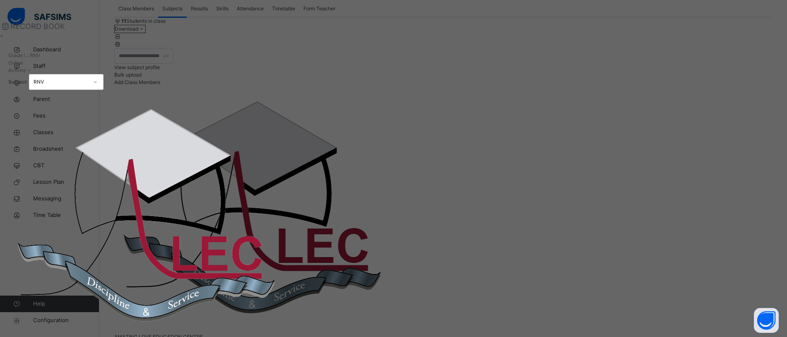
type input "*"
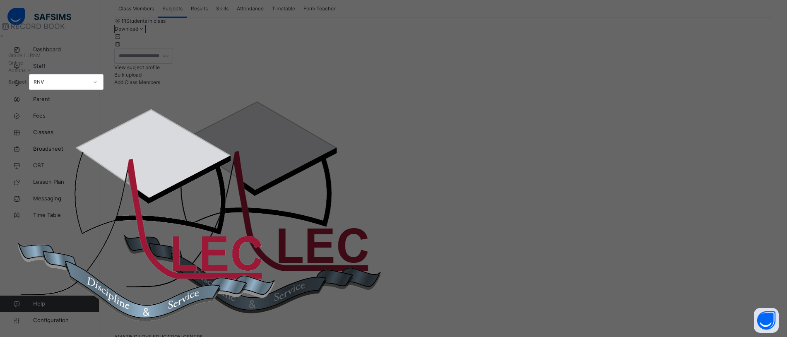
type input "*"
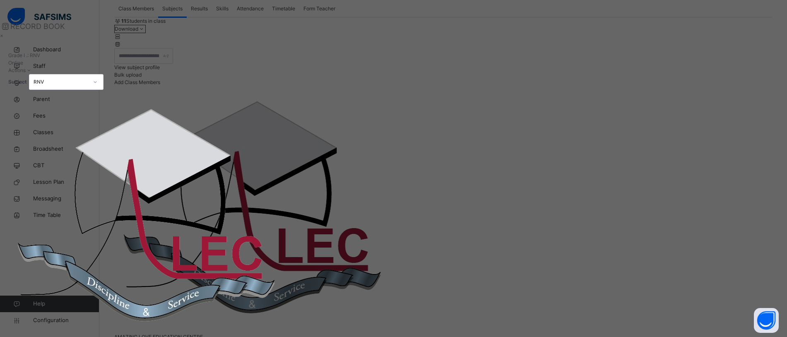
type input "*"
type input "**"
type input "*"
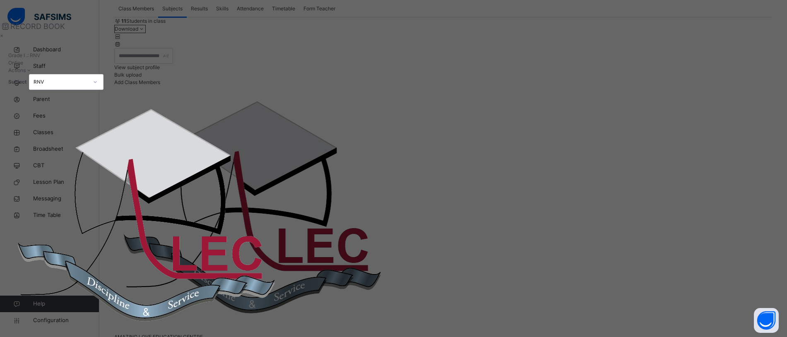
type input "*"
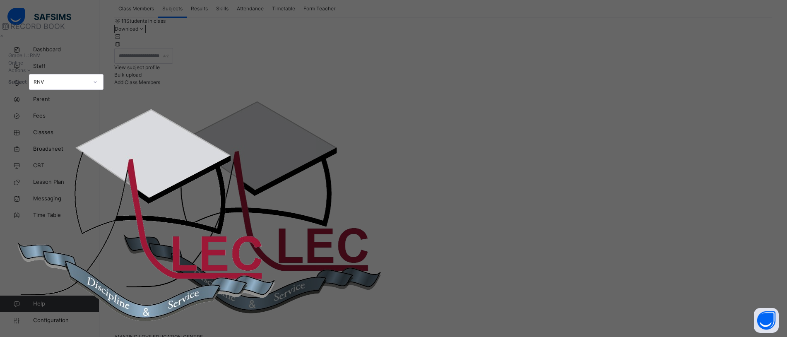
type input "*"
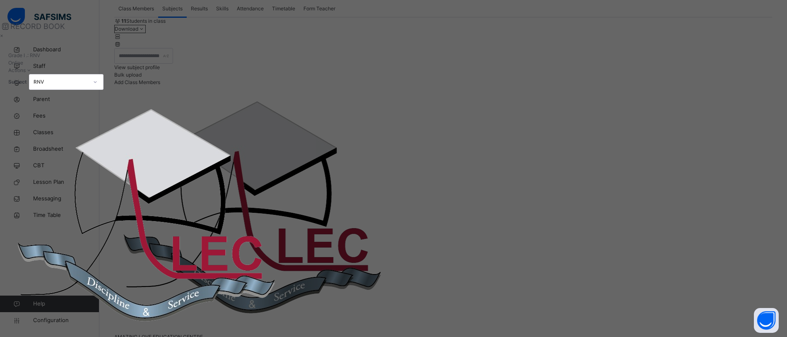
type input "**"
type input "*"
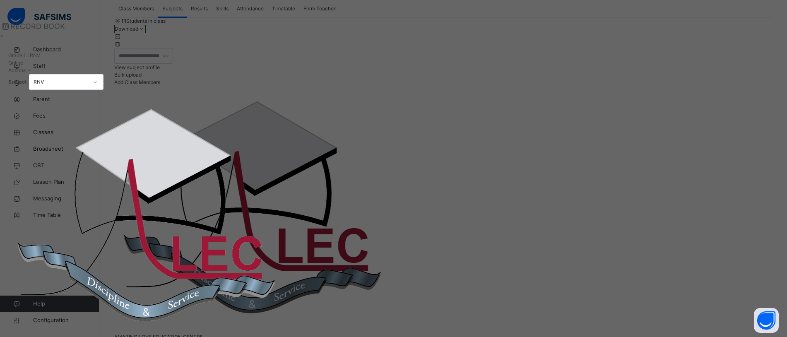
type input "*"
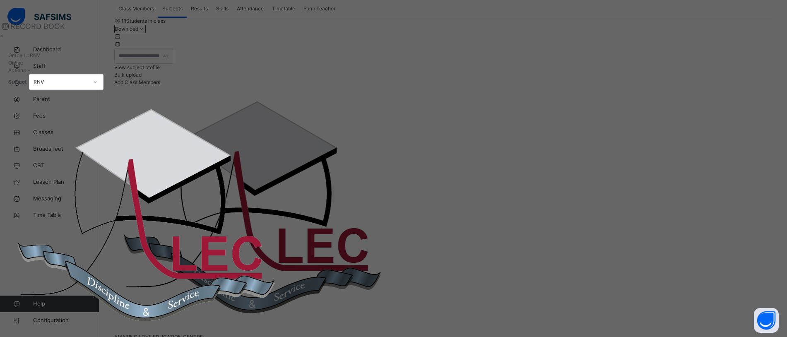
type input "*"
type input "**"
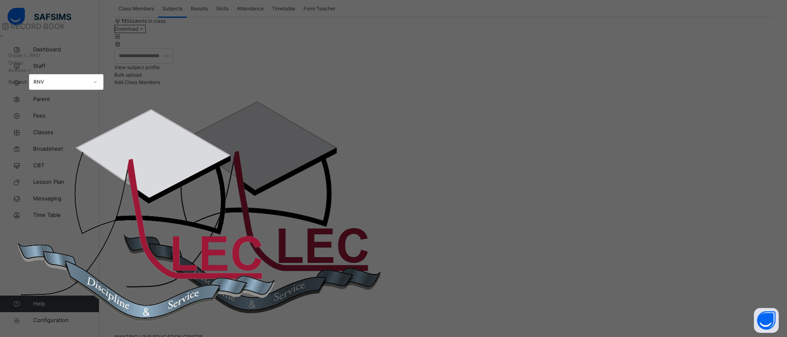
type input "*"
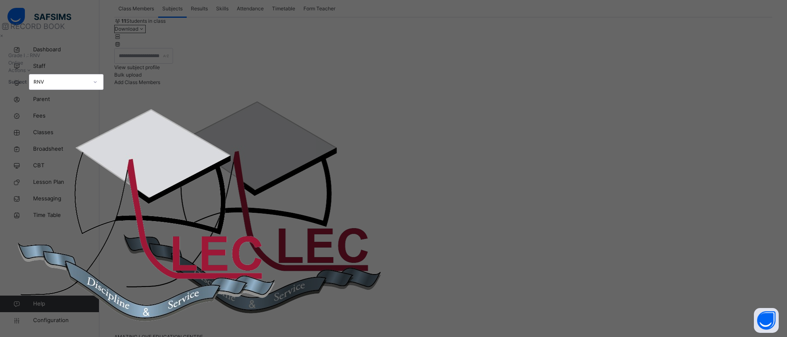
type input "*"
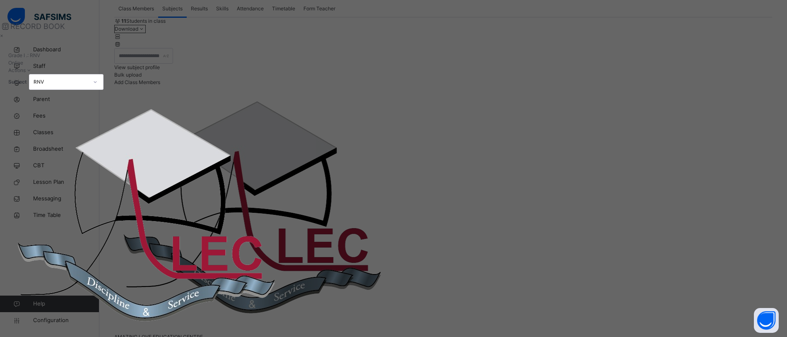
type input "*"
type input "**"
type input "*"
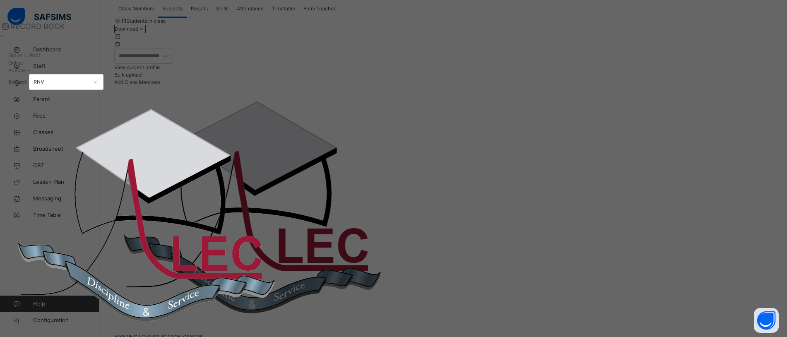
type input "*"
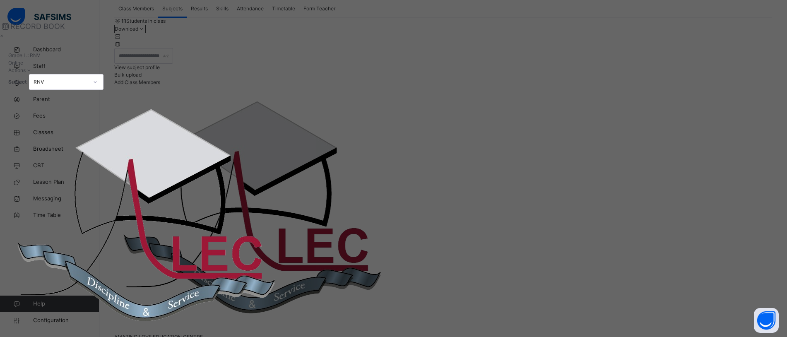
type input "*"
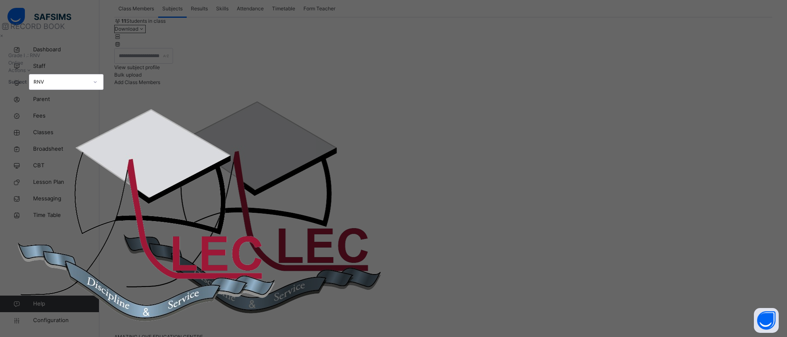
type input "*"
type input "**"
type input "*"
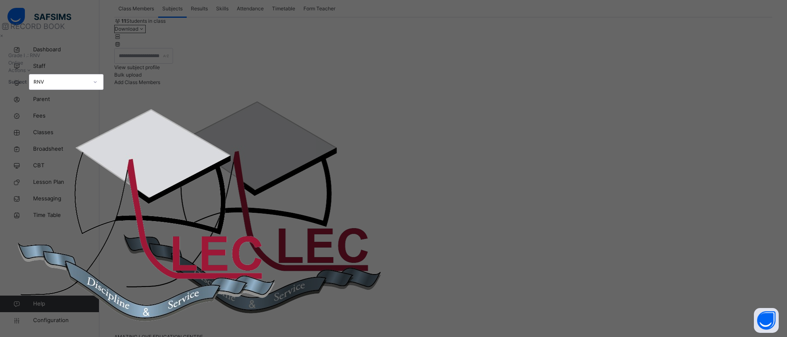
type input "*"
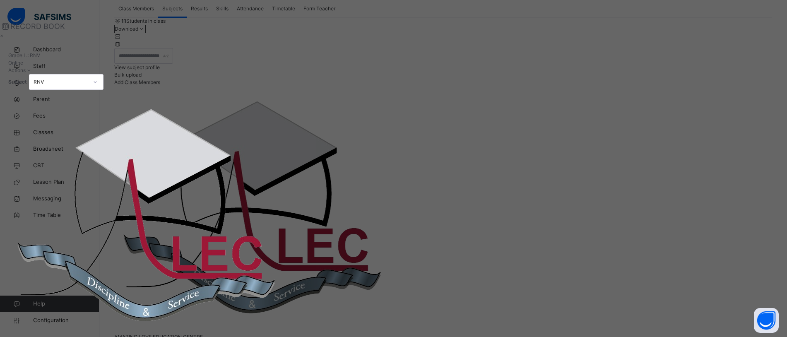
type input "*"
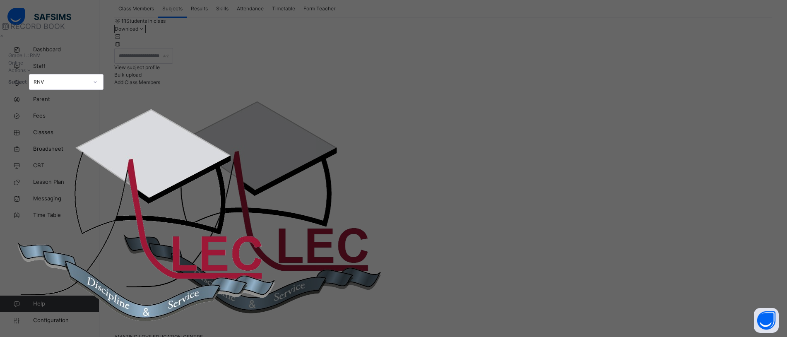
type input "*"
type input "**"
type input "*"
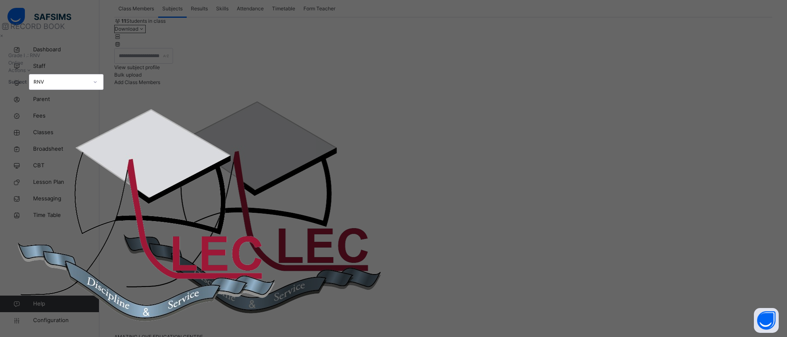
type input "*"
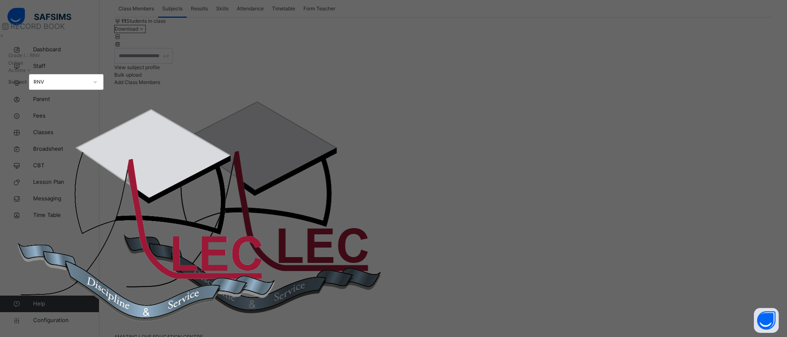
type input "*"
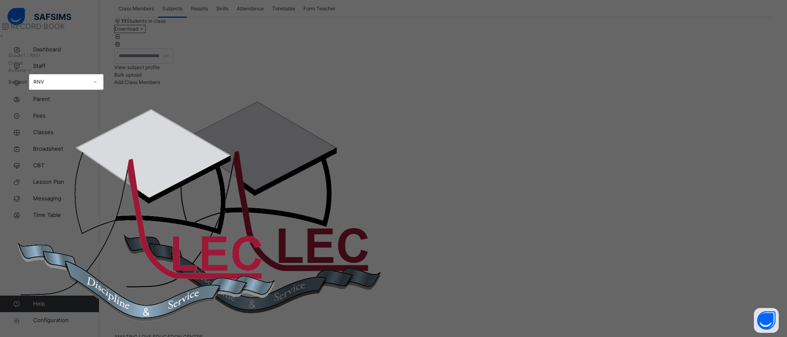
type input "**"
type input "*"
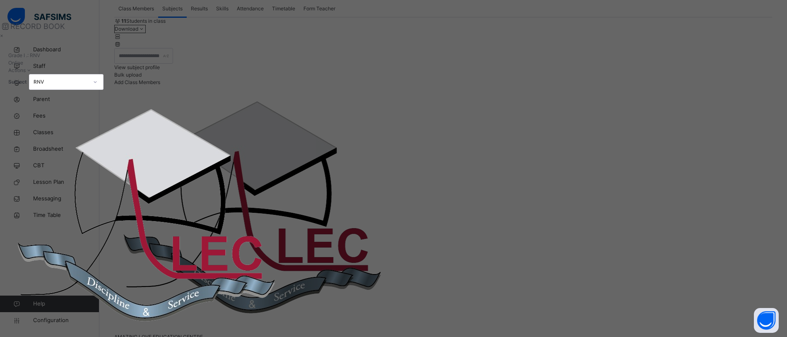
type input "*"
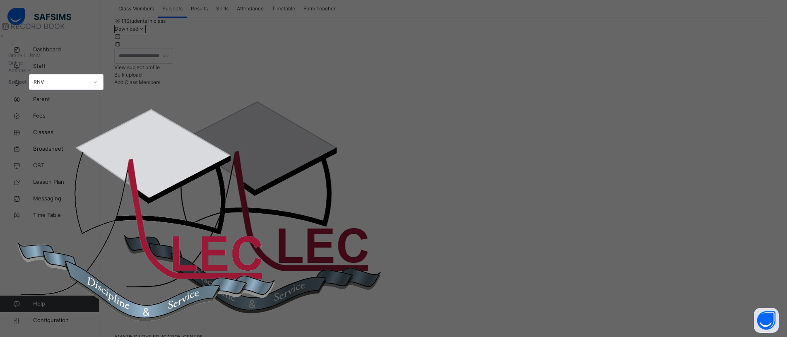
type input "*"
type input "**"
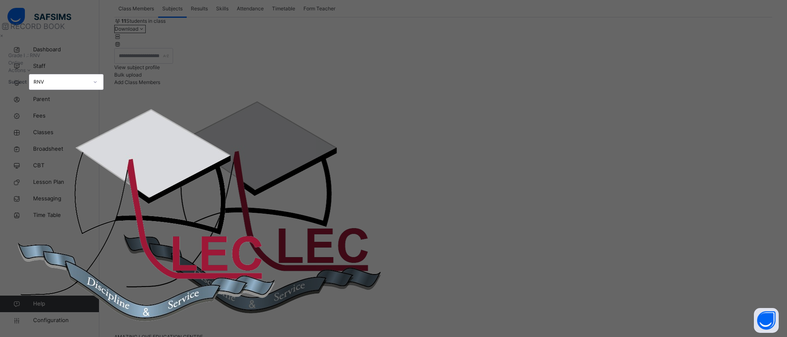
type input "*"
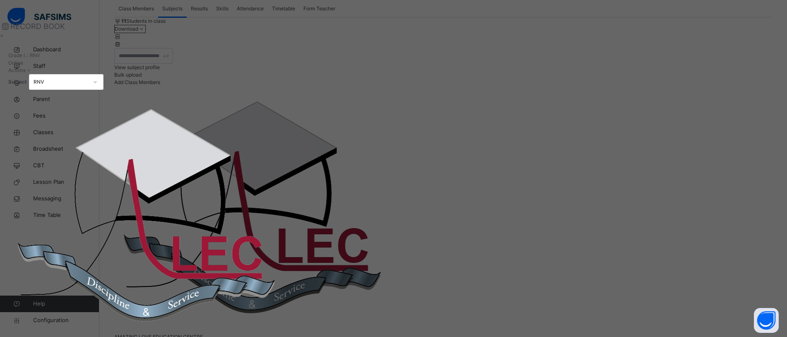
type input "*"
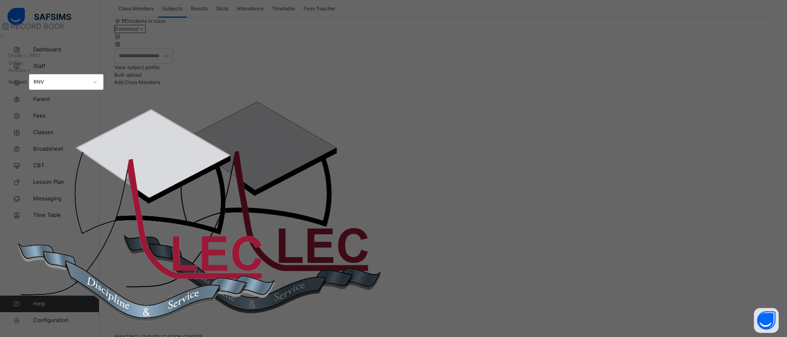
type input "*"
type input "**"
type input "*"
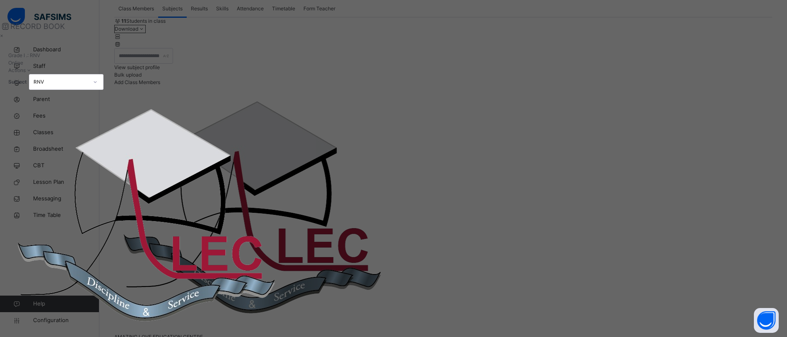
type input "*"
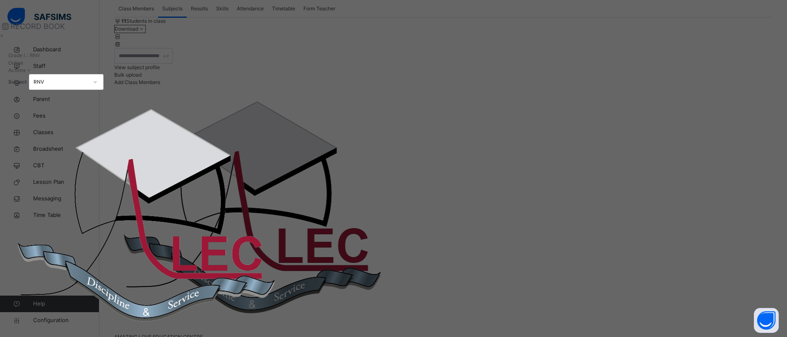
type input "*"
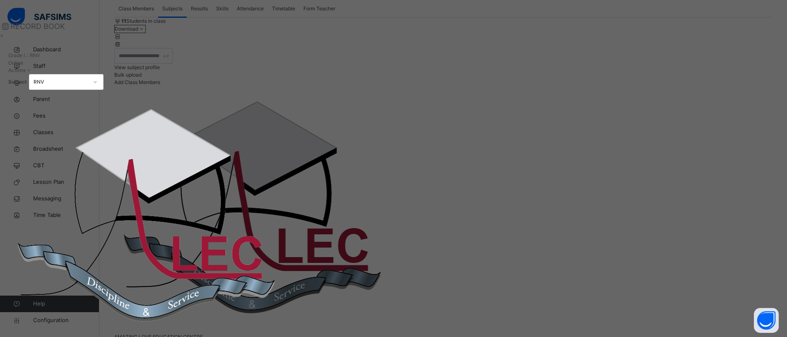
type input "*"
type input "**"
drag, startPoint x: 153, startPoint y: 147, endPoint x: 489, endPoint y: 156, distance: 335.9
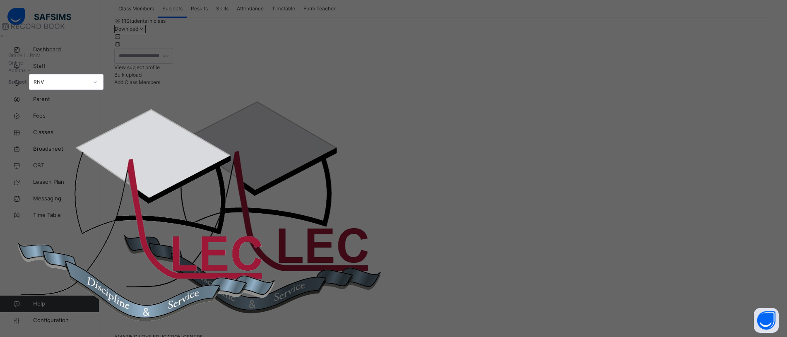
click at [779, 34] on div "×" at bounding box center [608, 35] width 1216 height 7
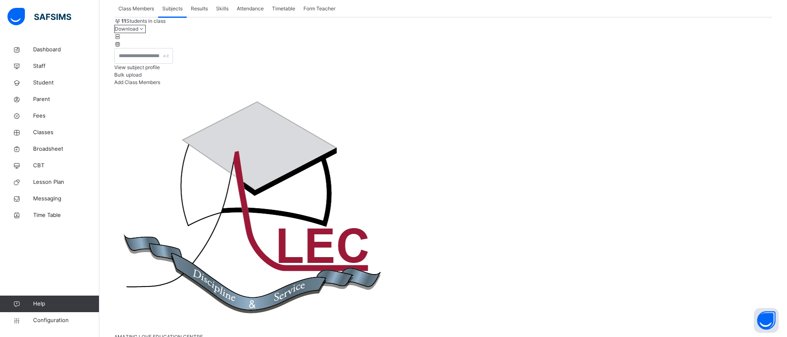
click at [199, 12] on span "Results" at bounding box center [199, 8] width 17 height 7
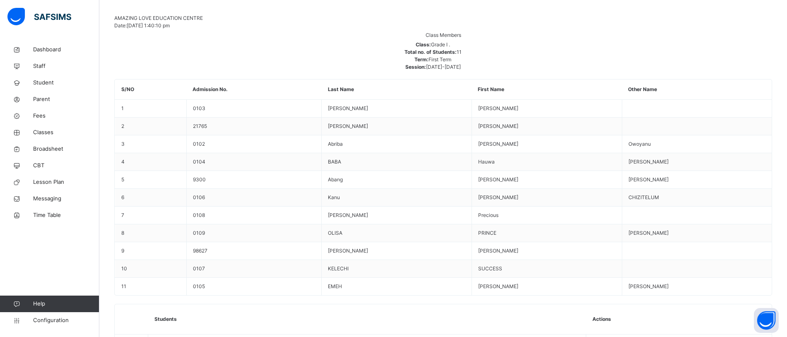
scroll to position [399, 0]
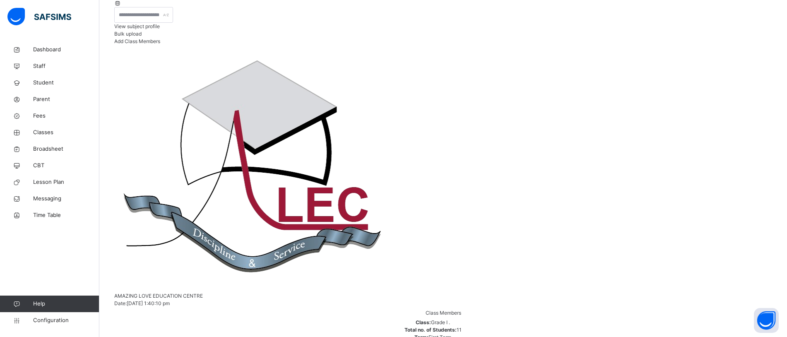
scroll to position [111, 0]
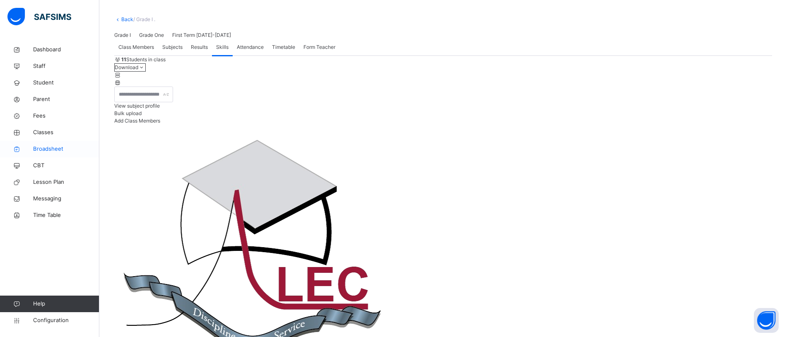
click at [48, 147] on span "Broadsheet" at bounding box center [66, 149] width 66 height 8
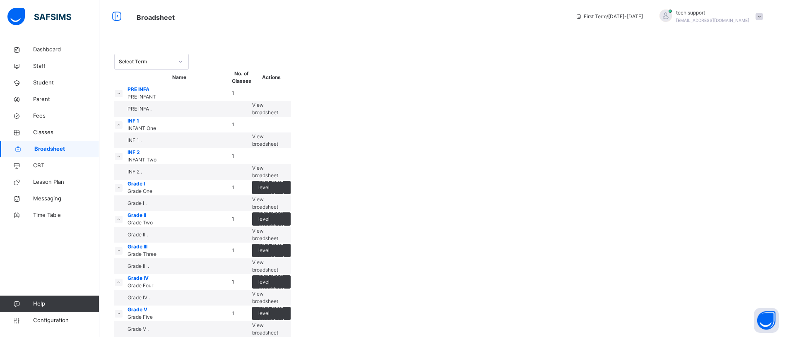
click at [173, 66] on div at bounding box center [181, 61] width 16 height 15
click at [332, 65] on div "Select Term" at bounding box center [443, 62] width 658 height 16
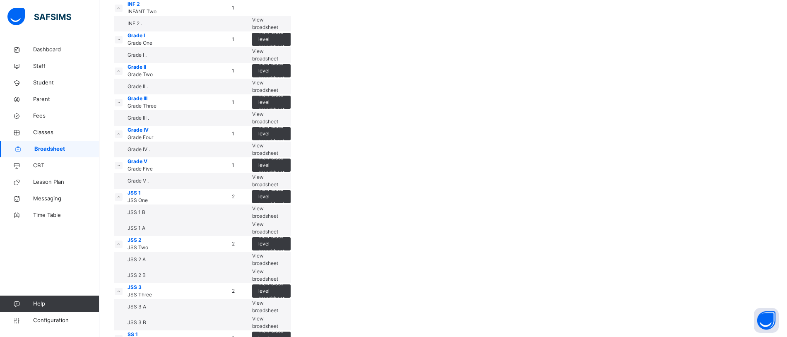
scroll to position [149, 0]
click at [278, 93] on span "View broadsheet" at bounding box center [265, 86] width 26 height 14
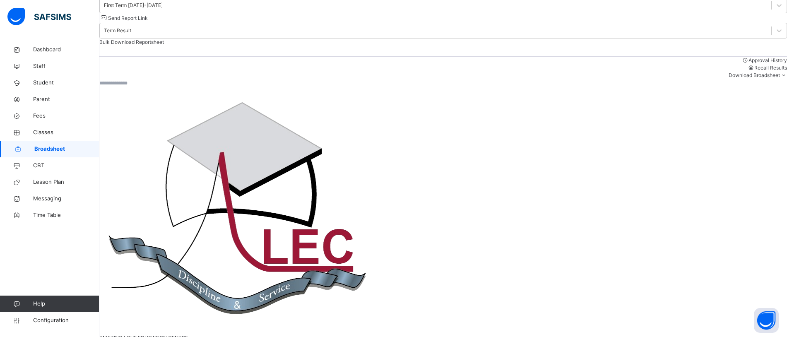
scroll to position [97, 0]
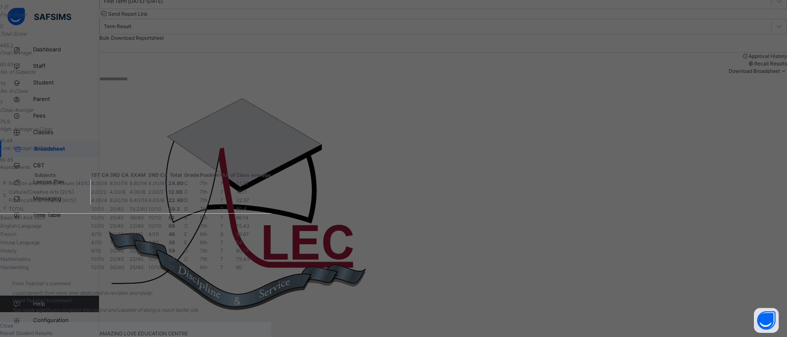
scroll to position [183, 0]
click at [271, 322] on div "Close" at bounding box center [135, 325] width 271 height 7
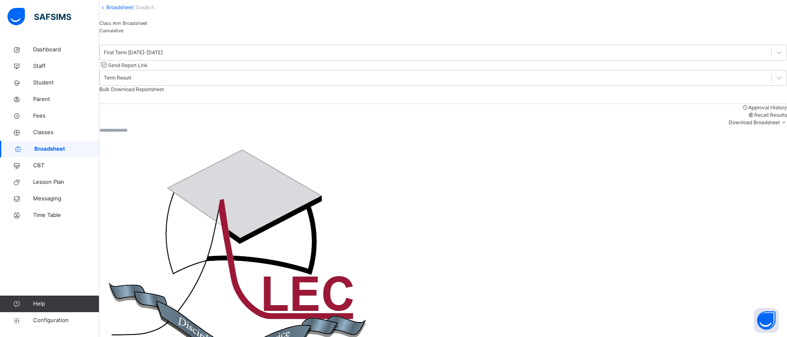
scroll to position [46, 0]
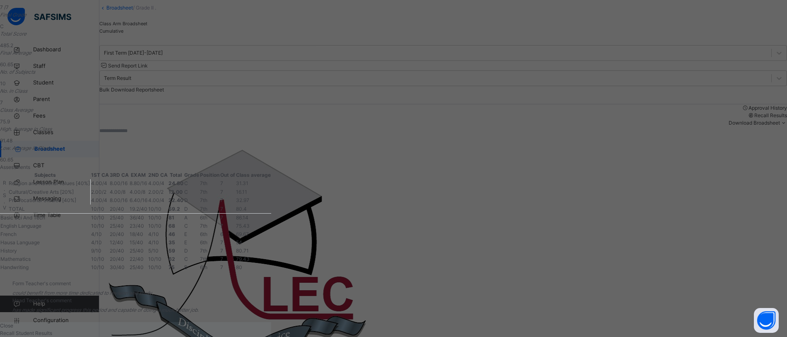
drag, startPoint x: 547, startPoint y: 116, endPoint x: 550, endPoint y: 134, distance: 18.4
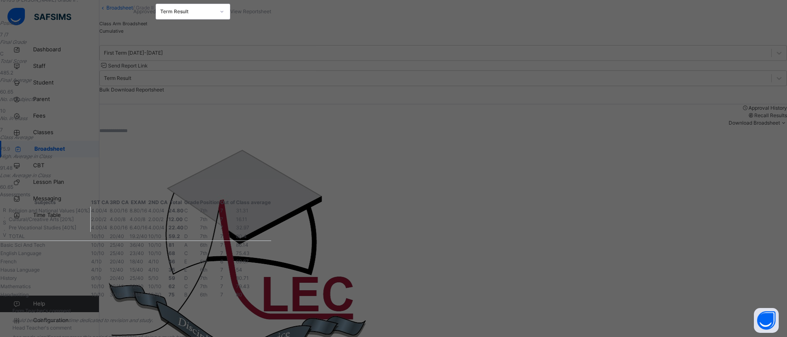
drag, startPoint x: 550, startPoint y: 134, endPoint x: 578, endPoint y: 37, distance: 100.8
click at [271, 19] on div "I 10103 IBRAHIM AMINU AMINU Grade II . Approved Term Result View Reportsheet" at bounding box center [135, 4] width 271 height 31
click at [229, 12] on div at bounding box center [222, 11] width 14 height 13
click at [271, 50] on div "Position 7 /7 Final Grade C Total Score 485.2 Final Average 60.65 No. of Subjec…" at bounding box center [135, 104] width 271 height 171
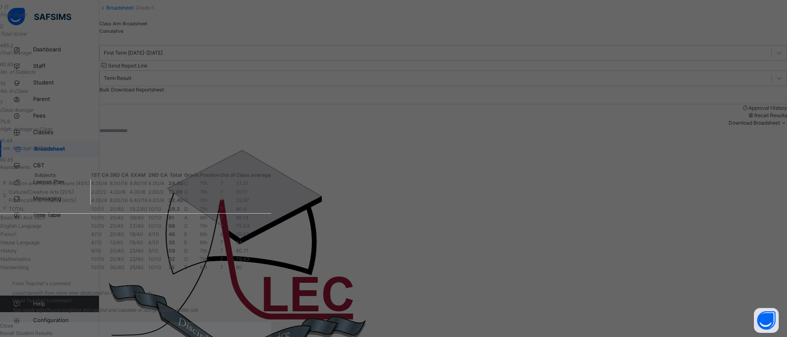
click at [13, 322] on span "Close" at bounding box center [6, 325] width 13 height 6
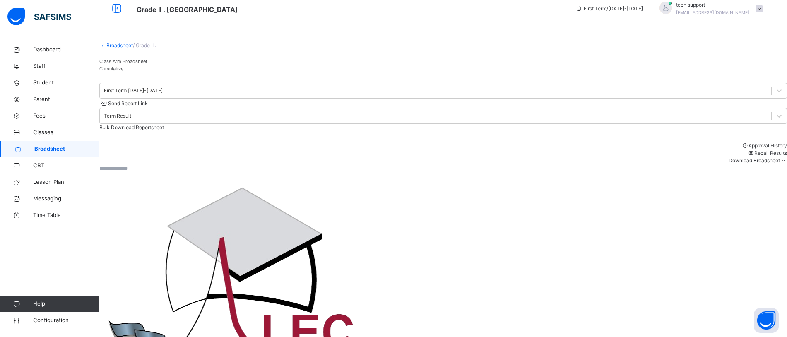
scroll to position [51, 0]
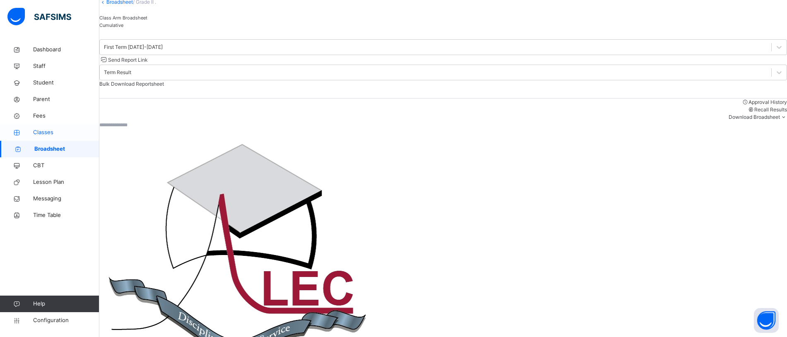
click at [41, 132] on span "Classes" at bounding box center [66, 132] width 66 height 8
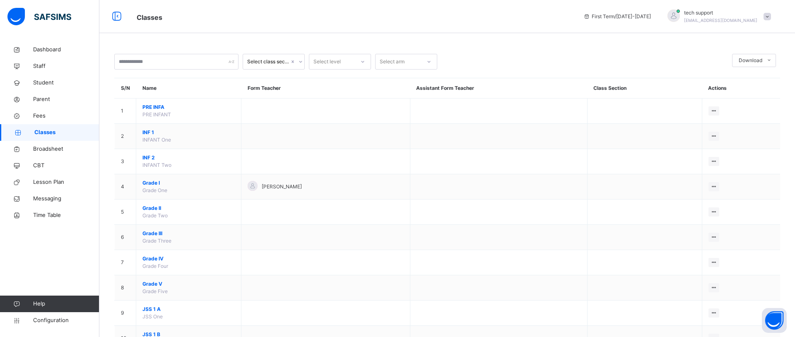
click at [151, 208] on span "Grade II" at bounding box center [188, 208] width 92 height 7
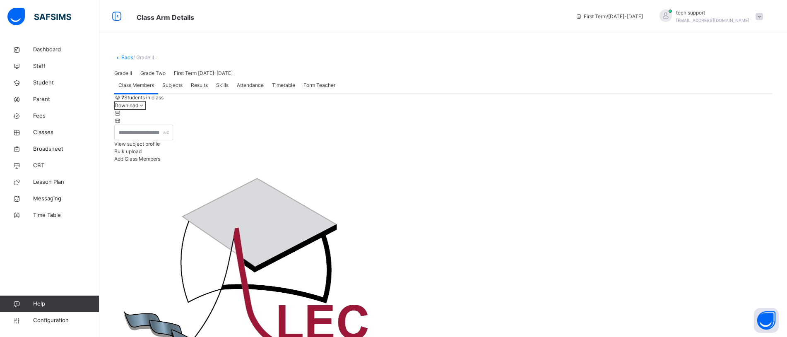
click at [199, 89] on span "Results" at bounding box center [199, 85] width 17 height 7
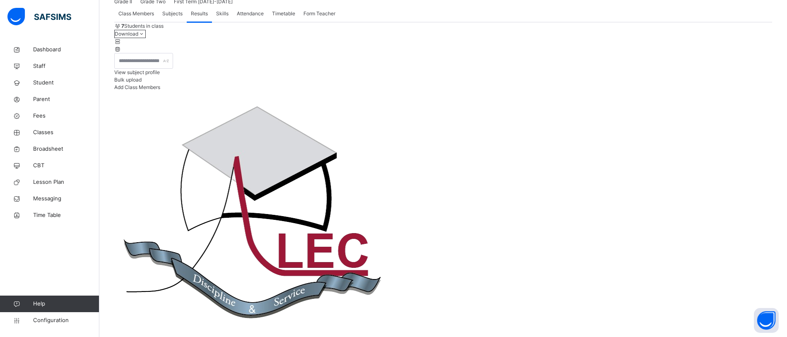
scroll to position [75, 0]
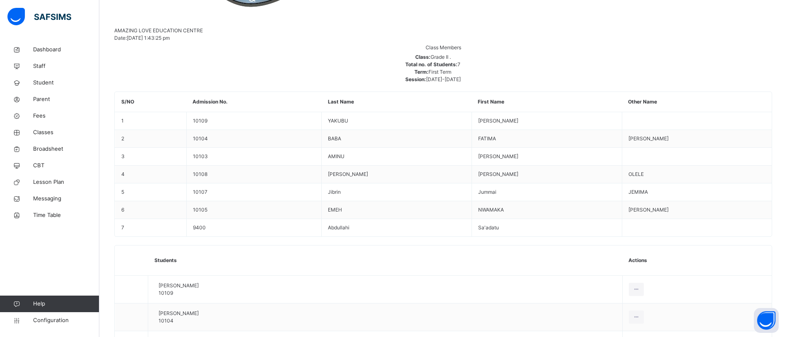
scroll to position [501, 0]
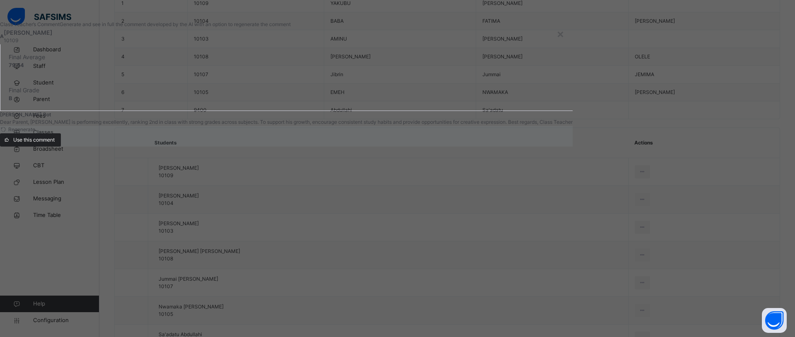
click at [55, 144] on span "Use this comment" at bounding box center [33, 139] width 41 height 7
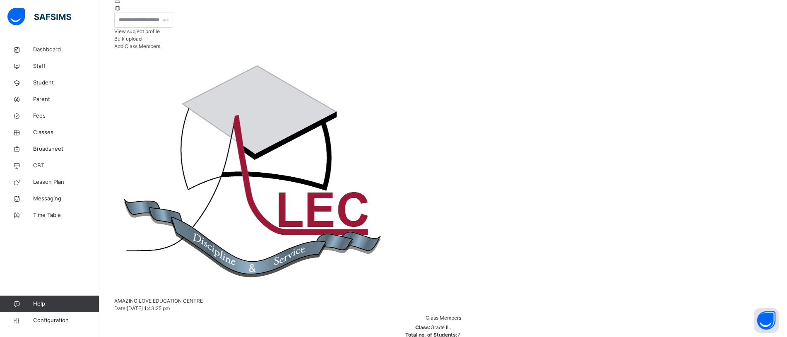
scroll to position [107, 0]
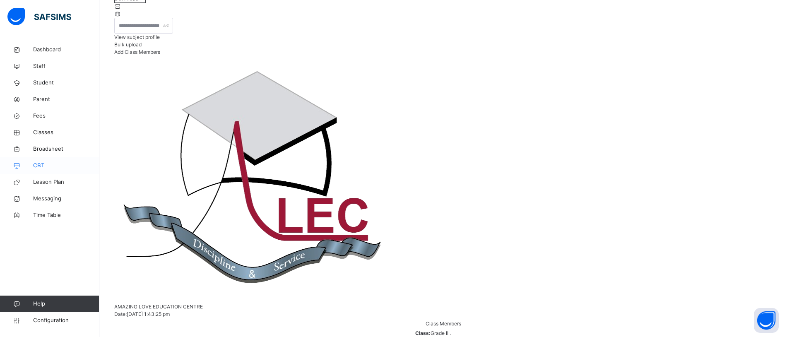
click at [32, 165] on icon at bounding box center [16, 166] width 33 height 6
